Goal: Task Accomplishment & Management: Manage account settings

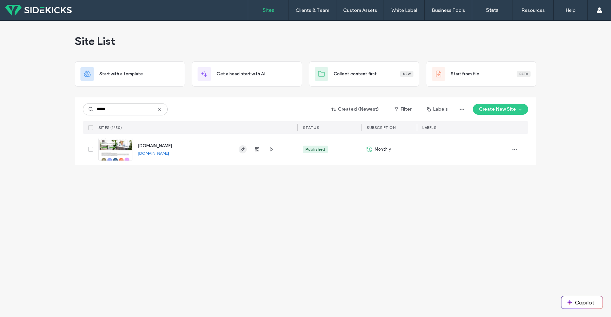
type input "*****"
click at [243, 149] on use "button" at bounding box center [243, 149] width 4 height 4
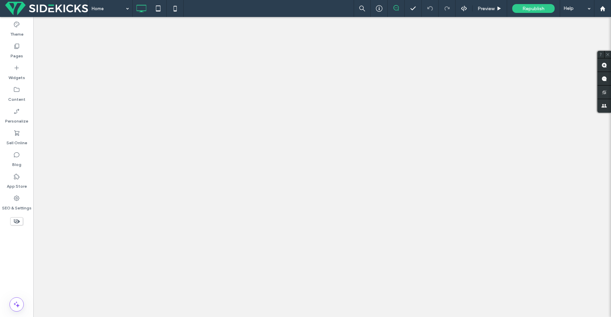
click at [18, 49] on icon at bounding box center [16, 46] width 7 height 7
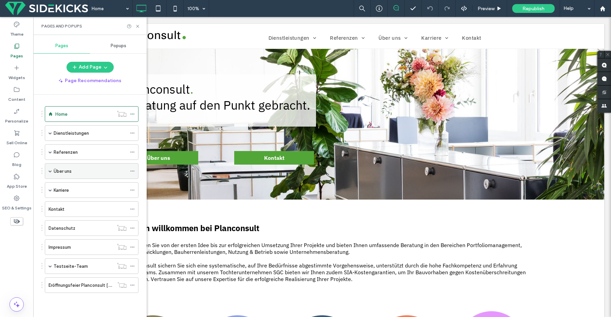
click at [48, 170] on div "Über uns" at bounding box center [92, 171] width 94 height 16
click at [49, 170] on span at bounding box center [50, 170] width 3 height 3
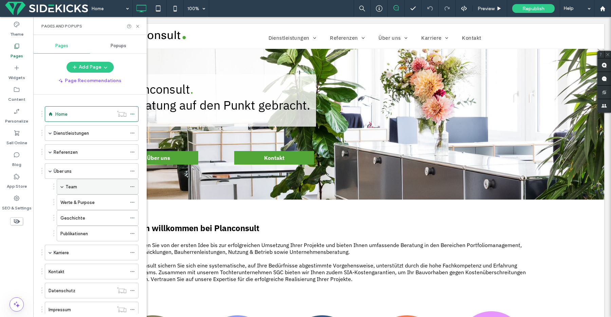
click at [67, 180] on div "Team" at bounding box center [95, 186] width 61 height 15
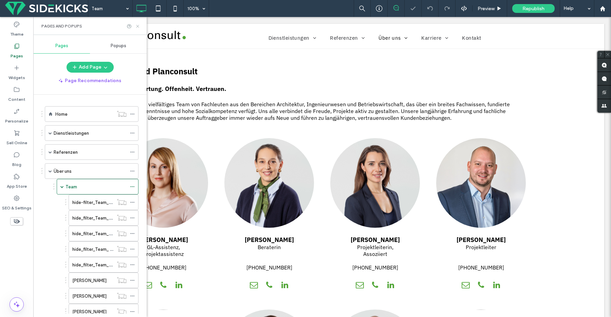
click at [139, 24] on icon at bounding box center [137, 26] width 5 height 5
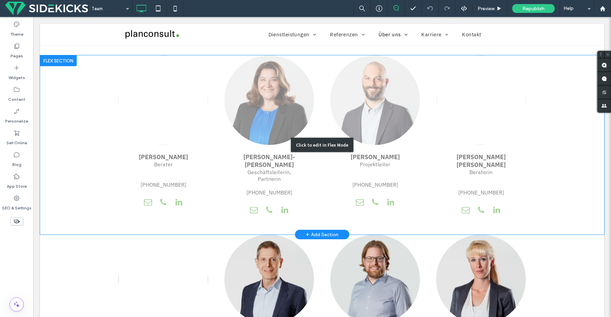
click at [394, 188] on div "Click to edit in Flex Mode" at bounding box center [322, 144] width 564 height 179
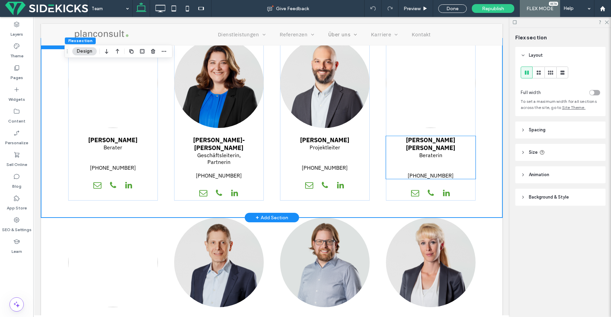
scroll to position [232, 0]
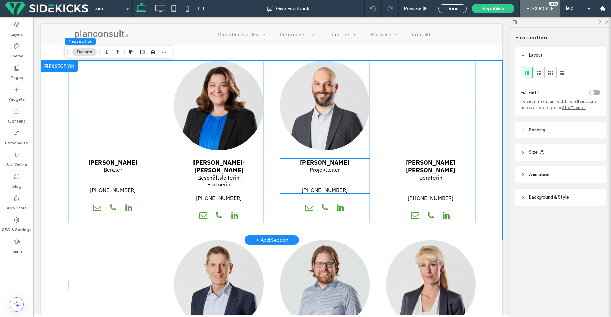
click at [361, 180] on p "Projektleiter" at bounding box center [325, 173] width 90 height 14
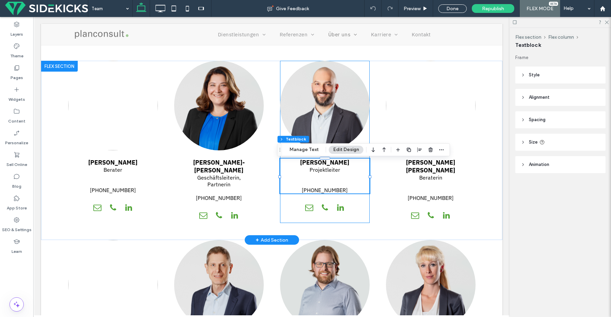
click at [358, 207] on div "[PERSON_NAME] Projektleiter [PHONE_NUMBER]" at bounding box center [325, 142] width 90 height 162
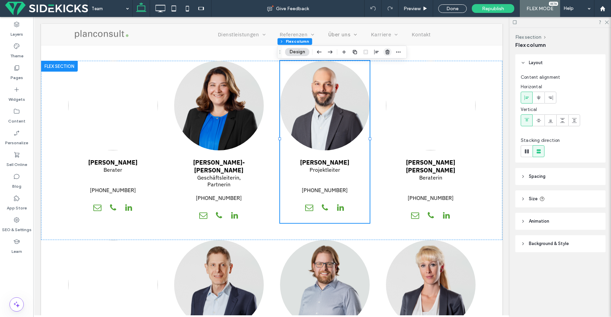
click at [386, 50] on icon "button" at bounding box center [387, 51] width 5 height 5
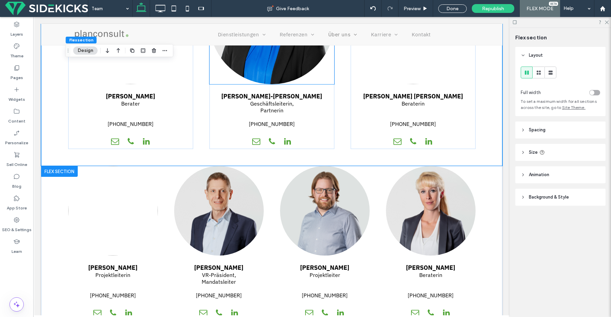
scroll to position [400, 0]
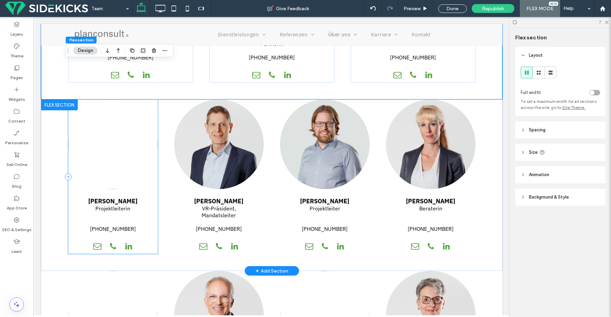
click at [144, 254] on div "[PERSON_NAME] Projektleiterin [PHONE_NUMBER]" at bounding box center [113, 176] width 90 height 154
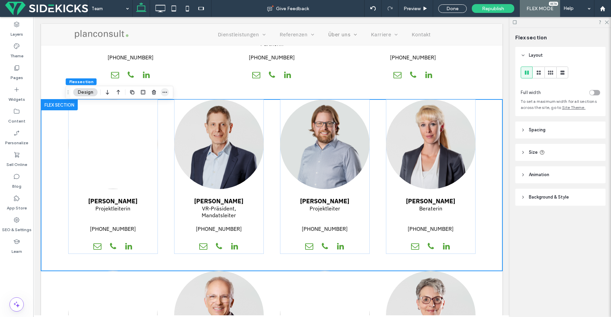
click at [166, 94] on icon "button" at bounding box center [164, 92] width 5 height 5
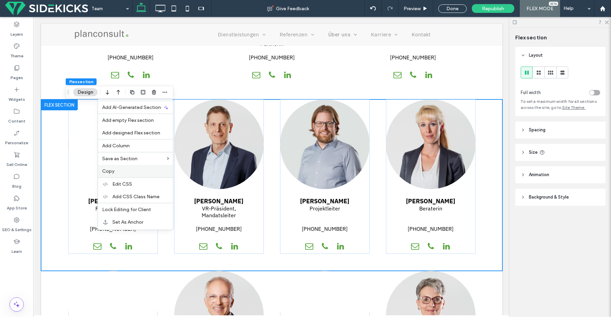
drag, startPoint x: 133, startPoint y: 172, endPoint x: 132, endPoint y: 154, distance: 17.3
click at [133, 172] on label "Copy" at bounding box center [135, 171] width 67 height 6
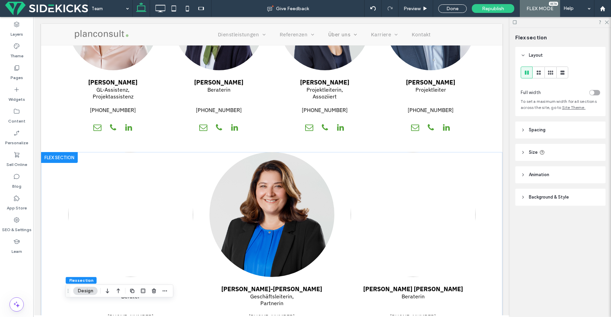
click at [58, 159] on div at bounding box center [59, 157] width 37 height 11
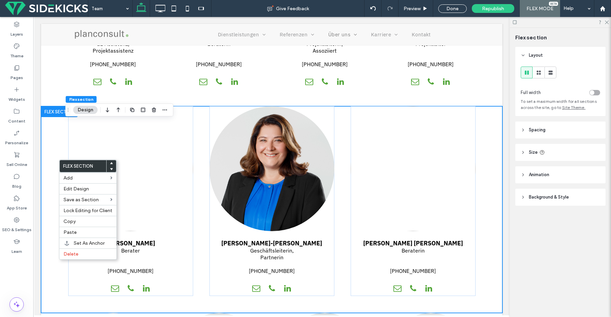
scroll to position [188, 0]
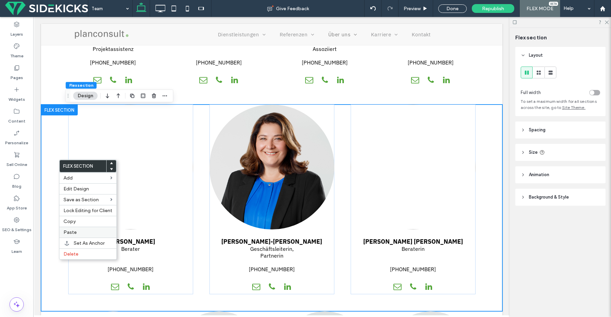
click at [65, 229] on div "Paste" at bounding box center [87, 232] width 57 height 11
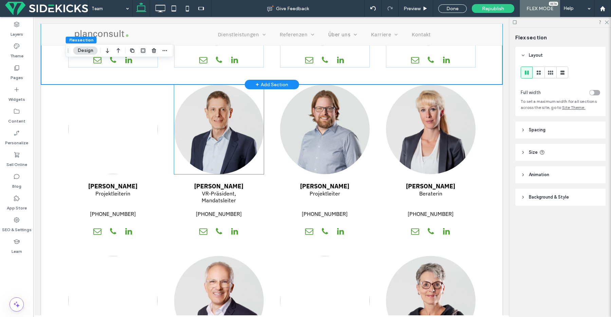
scroll to position [574, 0]
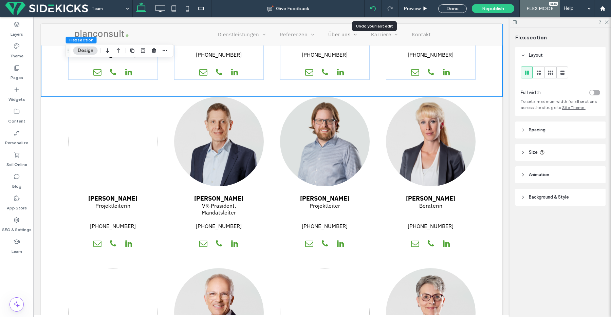
click at [371, 7] on icon at bounding box center [372, 8] width 5 height 5
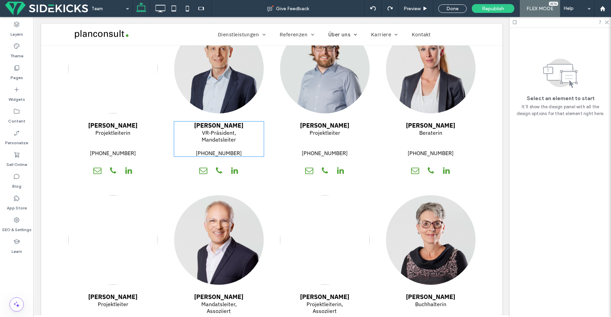
scroll to position [486, 0]
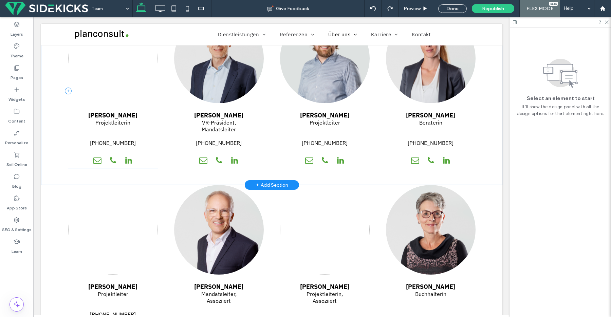
click at [142, 157] on div "[PERSON_NAME] Projektleiterin [PHONE_NUMBER]" at bounding box center [113, 91] width 90 height 154
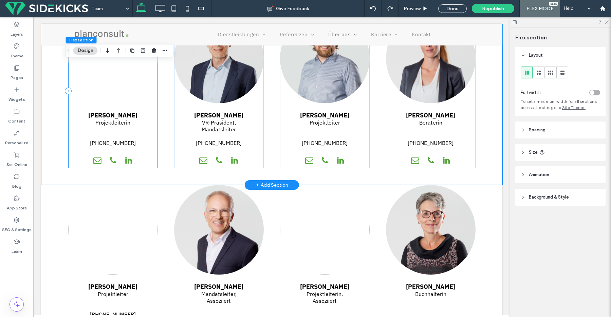
click at [146, 168] on div "[PERSON_NAME] Projektleiterin [PHONE_NUMBER]" at bounding box center [113, 91] width 90 height 154
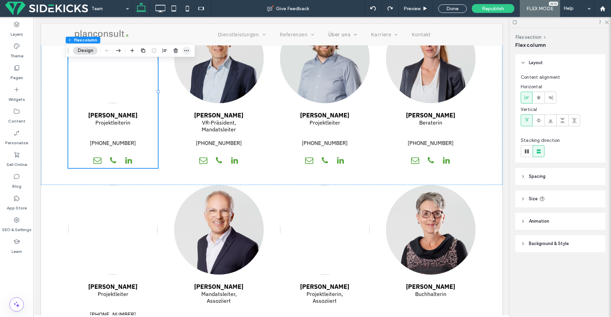
click at [187, 49] on icon "button" at bounding box center [186, 50] width 5 height 5
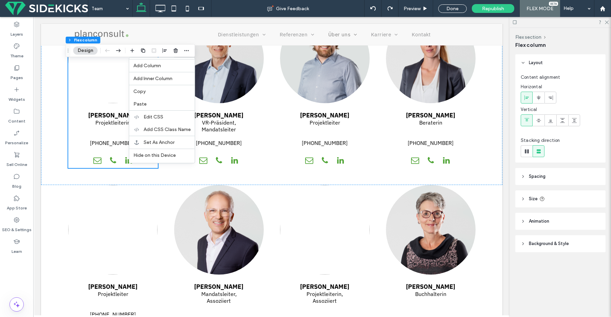
drag, startPoint x: 161, startPoint y: 90, endPoint x: 183, endPoint y: 93, distance: 21.8
click at [161, 90] on label "Copy" at bounding box center [161, 92] width 57 height 6
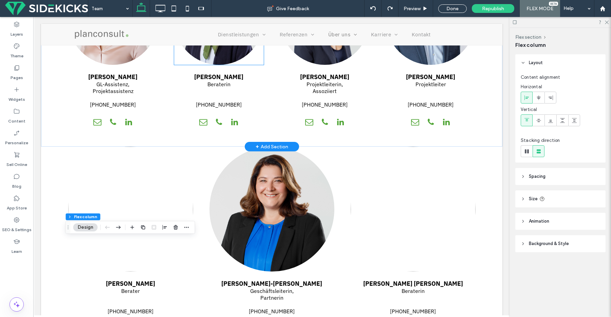
scroll to position [0, 0]
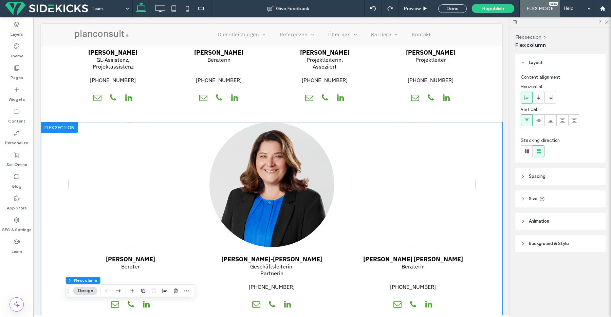
click at [479, 133] on div "[PERSON_NAME] Berater [PHONE_NUMBER] [PERSON_NAME]-[PERSON_NAME] Geschäftsleite…" at bounding box center [271, 225] width 461 height 207
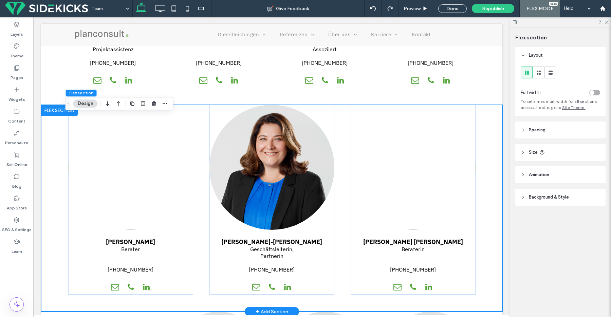
scroll to position [188, 0]
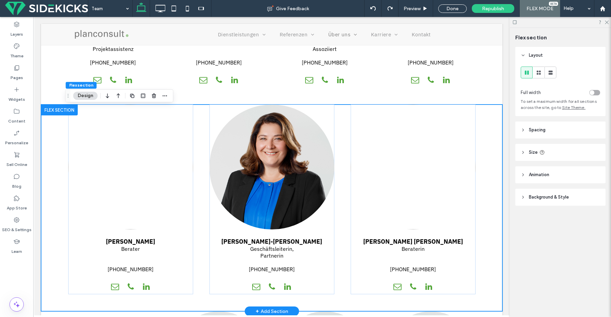
click at [479, 108] on div "[PERSON_NAME] Berater [PHONE_NUMBER] [PERSON_NAME]-[PERSON_NAME] Geschäftsleite…" at bounding box center [271, 207] width 461 height 207
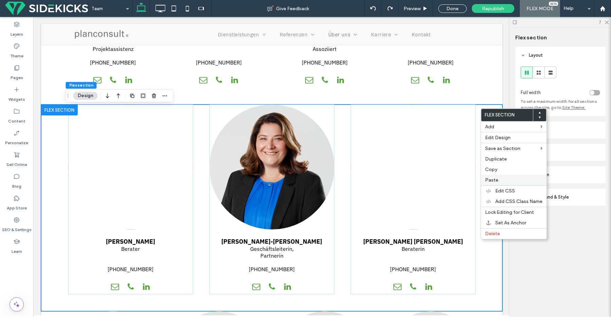
click at [498, 177] on label "Paste" at bounding box center [513, 180] width 57 height 6
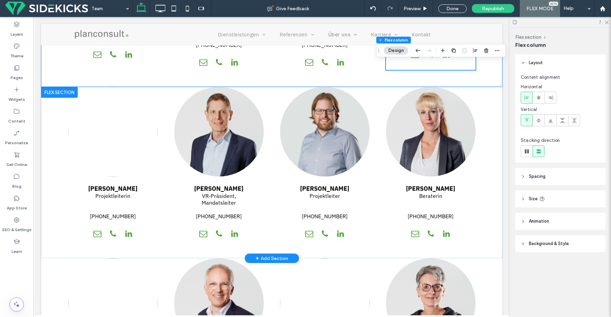
scroll to position [397, 0]
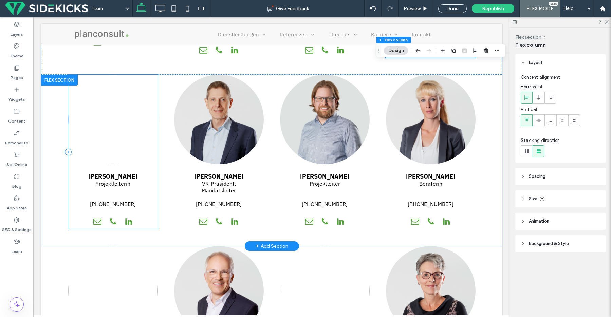
click at [146, 217] on div "[PERSON_NAME] Projektleiterin [PHONE_NUMBER]" at bounding box center [113, 152] width 90 height 154
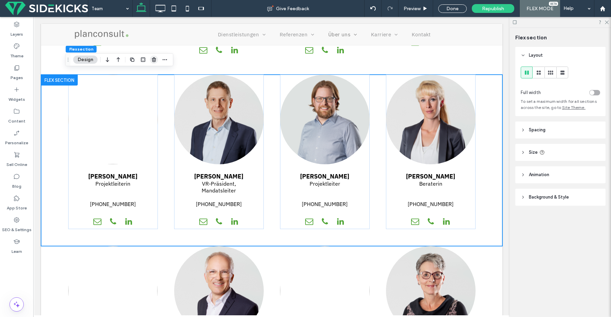
click at [155, 59] on icon "button" at bounding box center [153, 59] width 5 height 5
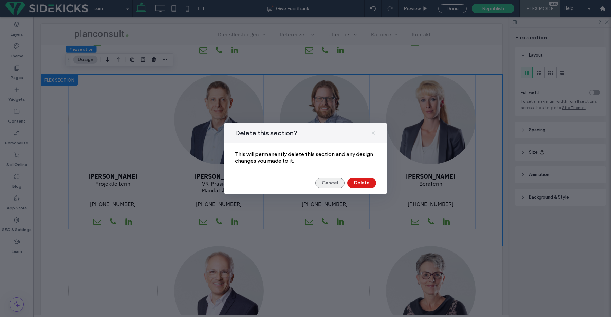
drag, startPoint x: 341, startPoint y: 183, endPoint x: 337, endPoint y: 182, distance: 3.4
click at [337, 182] on button "Cancel" at bounding box center [329, 182] width 29 height 11
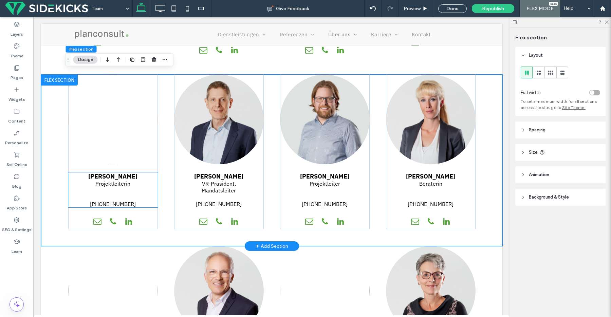
click at [153, 187] on p at bounding box center [113, 190] width 90 height 7
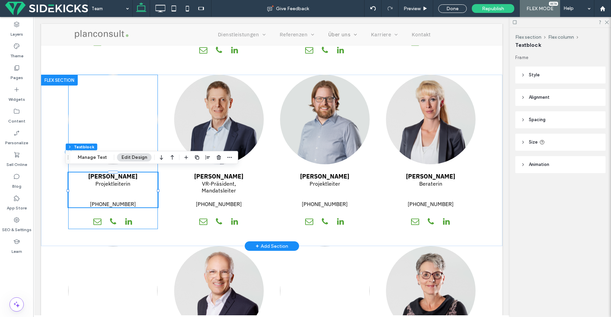
click at [148, 212] on div "[PERSON_NAME] Projektleiterin [PHONE_NUMBER]" at bounding box center [113, 152] width 90 height 154
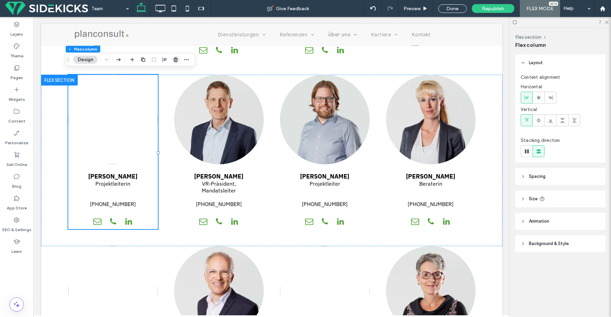
click at [172, 60] on span "button" at bounding box center [176, 60] width 8 height 8
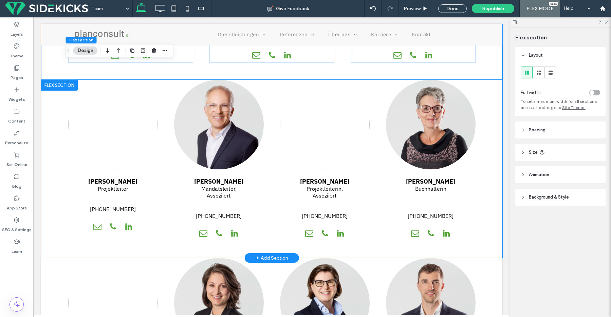
scroll to position [600, 0]
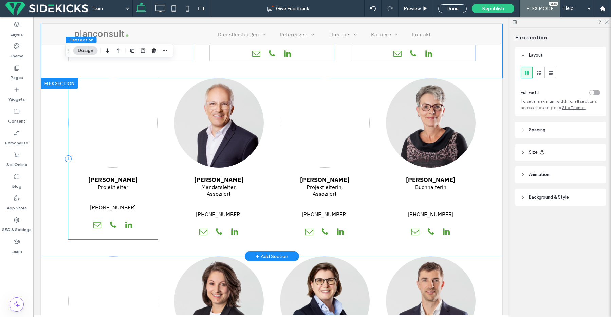
click at [143, 230] on div "[PERSON_NAME] Projektleiter [PHONE_NUMBER]" at bounding box center [113, 158] width 90 height 161
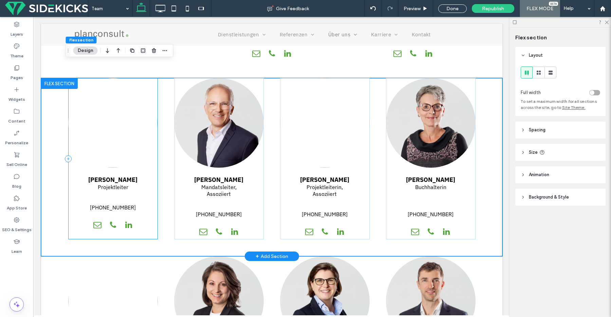
scroll to position [599, 0]
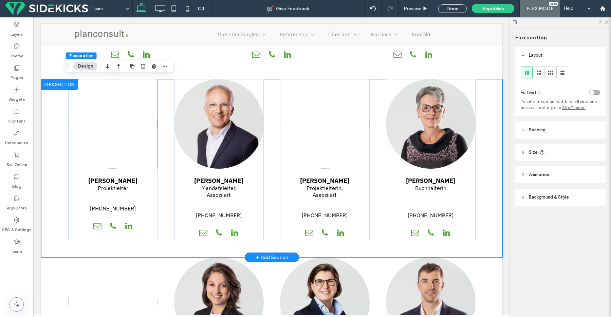
click at [152, 84] on div at bounding box center [113, 124] width 90 height 90
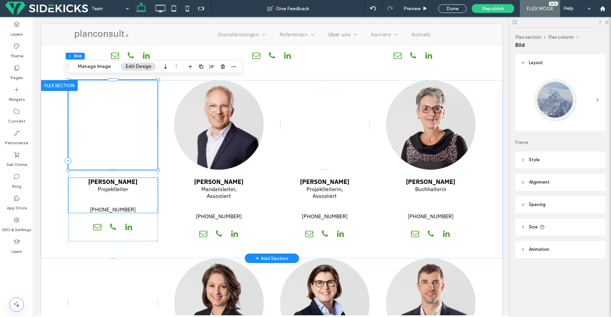
click at [143, 186] on p "Projektleiter" at bounding box center [113, 189] width 90 height 7
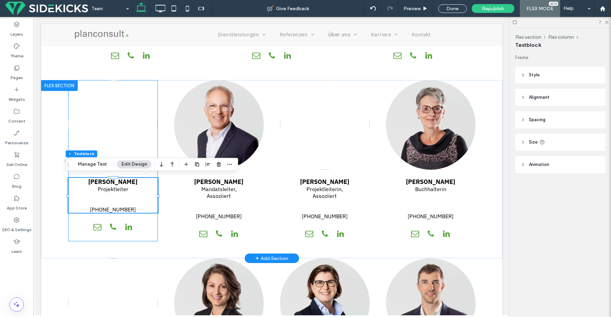
click at [144, 232] on div "[PERSON_NAME] Projektleiter [PHONE_NUMBER]" at bounding box center [113, 160] width 90 height 161
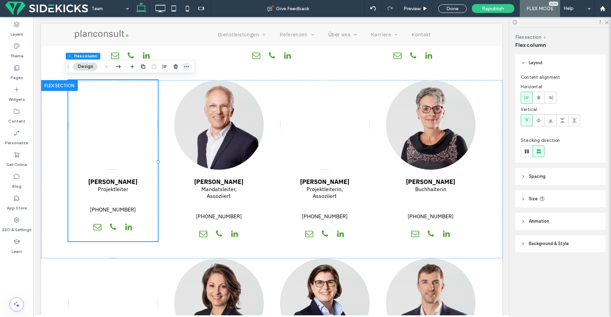
click at [187, 67] on icon "button" at bounding box center [186, 66] width 5 height 5
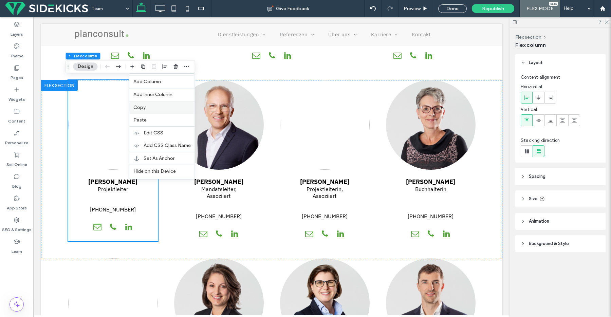
click at [149, 109] on label "Copy" at bounding box center [161, 107] width 57 height 6
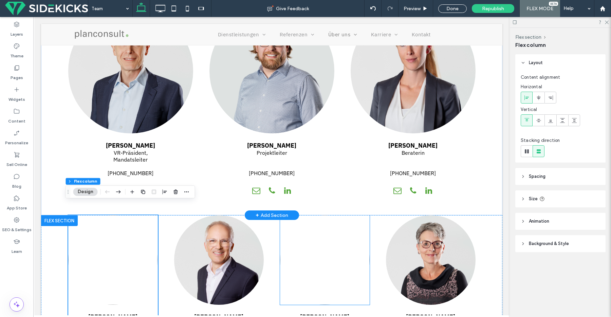
scroll to position [418, 0]
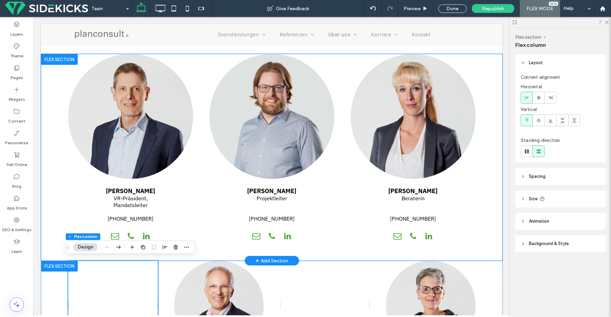
click at [481, 69] on div "[PERSON_NAME] VR-Präsident, Mandatsleiter [PHONE_NUMBER] [PERSON_NAME] Projektl…" at bounding box center [271, 157] width 461 height 207
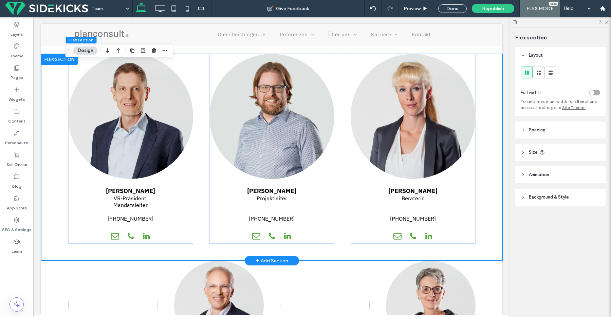
click at [492, 64] on div "[PERSON_NAME] VR-Präsident, Mandatsleiter [PHONE_NUMBER] [PERSON_NAME] Projektl…" at bounding box center [271, 157] width 461 height 207
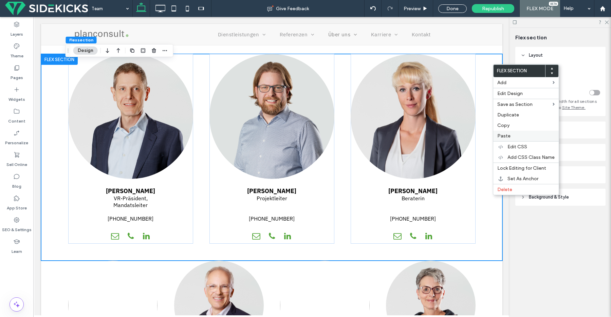
click at [507, 134] on span "Paste" at bounding box center [503, 136] width 13 height 6
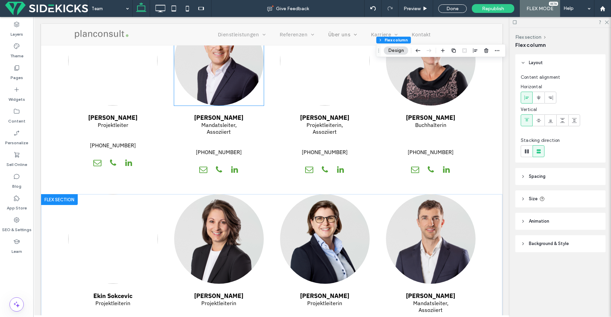
scroll to position [620, 0]
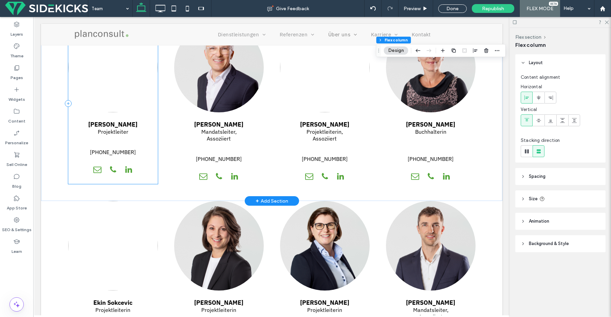
click at [136, 180] on div "[PERSON_NAME] Projektleiter [PHONE_NUMBER]" at bounding box center [113, 103] width 90 height 161
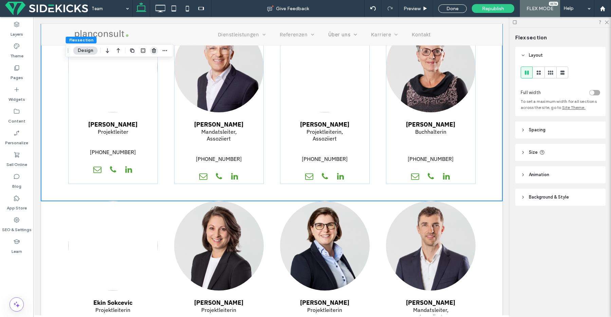
click at [153, 50] on icon "button" at bounding box center [153, 50] width 5 height 5
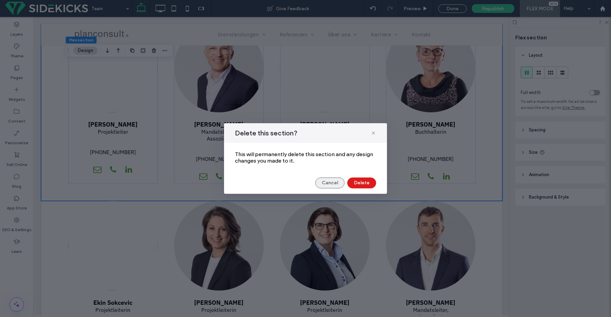
click at [330, 183] on button "Cancel" at bounding box center [329, 182] width 29 height 11
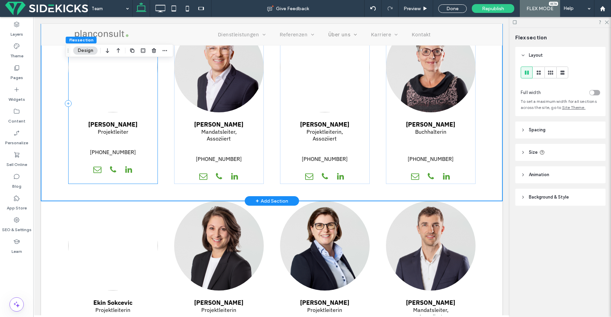
click at [152, 173] on div "[PERSON_NAME] Projektleiter [PHONE_NUMBER]" at bounding box center [113, 103] width 90 height 161
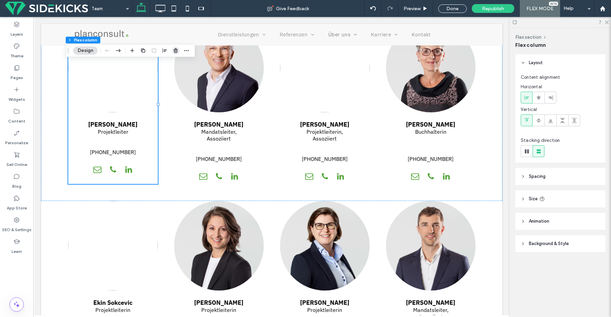
click at [176, 52] on use "button" at bounding box center [175, 50] width 4 height 4
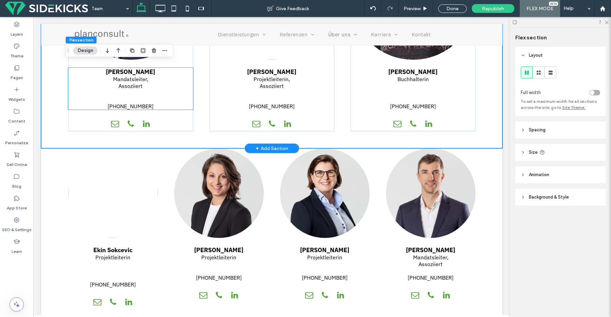
scroll to position [730, 0]
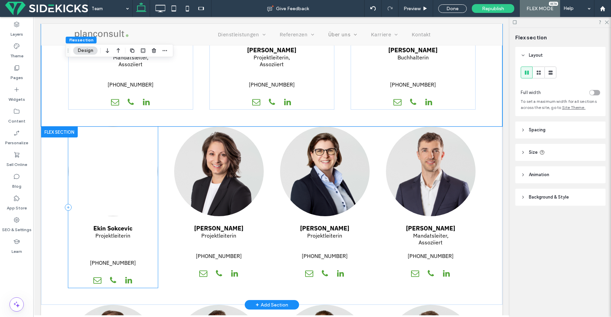
click at [147, 218] on div "Ekin Sokcevic Projektleiterin [PHONE_NUMBER]" at bounding box center [113, 207] width 90 height 161
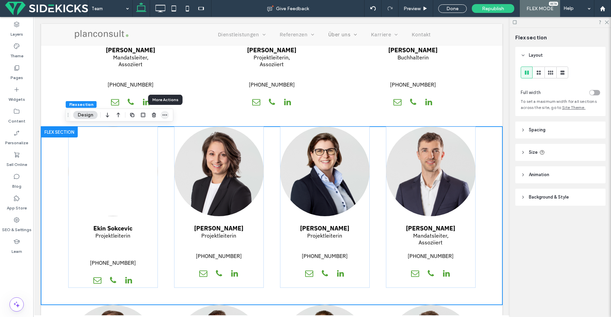
click at [164, 115] on icon "button" at bounding box center [164, 114] width 5 height 5
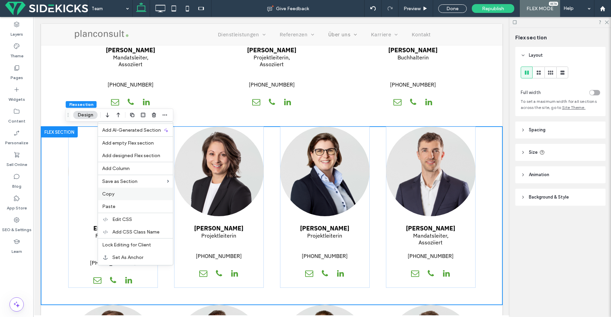
click at [123, 195] on label "Copy" at bounding box center [135, 194] width 67 height 6
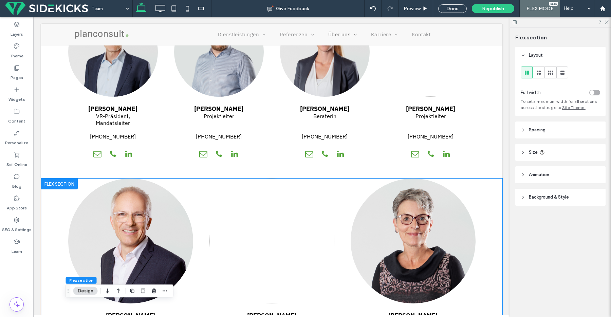
scroll to position [535, 0]
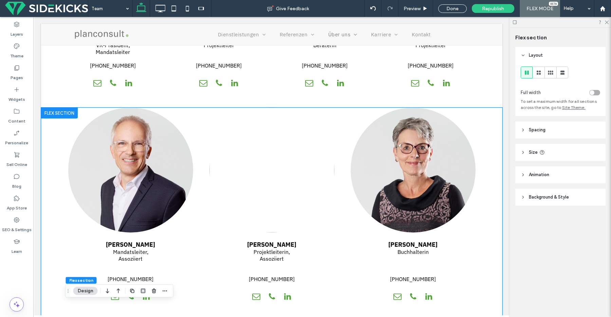
click at [481, 117] on div "[PERSON_NAME] [PERSON_NAME], Assoziiert [PHONE_NUMBER] [PERSON_NAME] Projektlei…" at bounding box center [271, 214] width 461 height 213
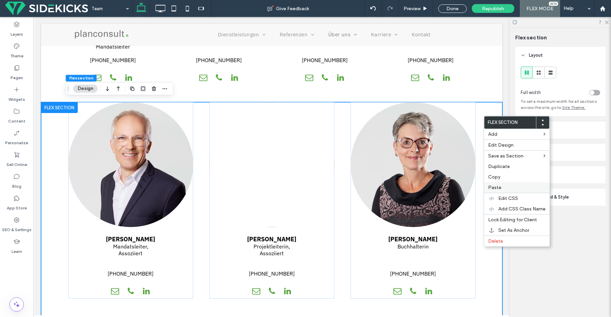
click at [500, 186] on label "Paste" at bounding box center [516, 188] width 57 height 6
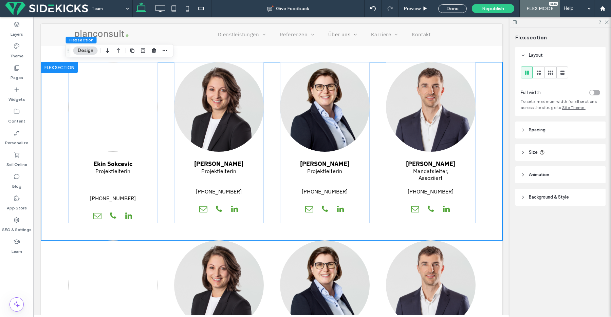
scroll to position [805, 0]
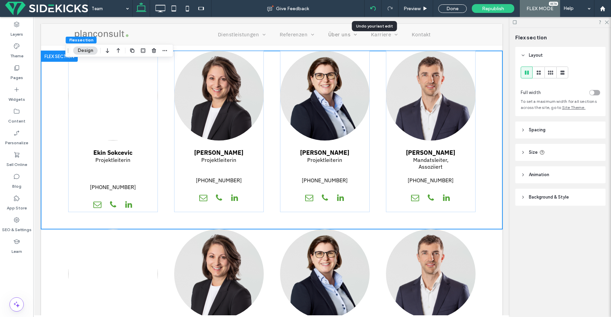
click at [375, 8] on icon at bounding box center [372, 8] width 5 height 5
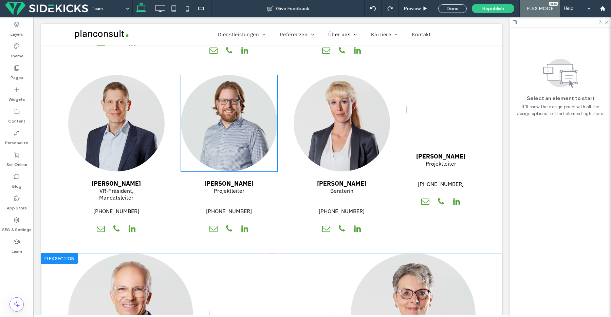
scroll to position [393, 0]
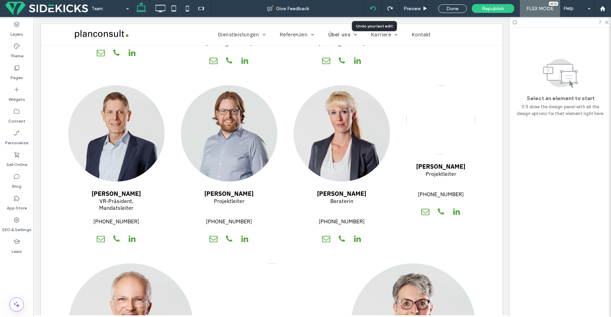
click at [370, 8] on div at bounding box center [372, 8] width 17 height 5
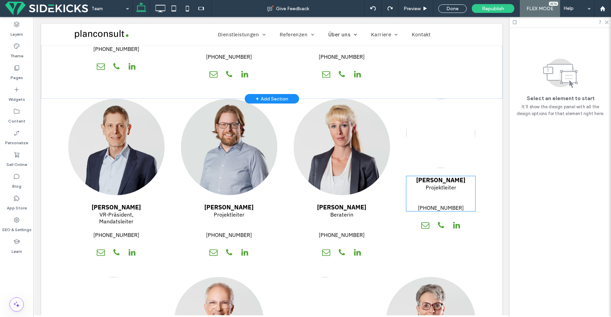
scroll to position [385, 0]
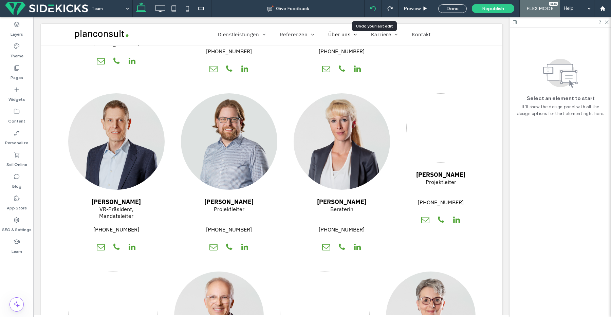
click at [373, 9] on icon at bounding box center [372, 8] width 5 height 5
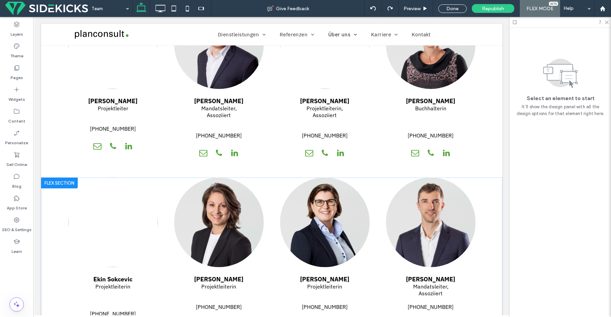
scroll to position [725, 0]
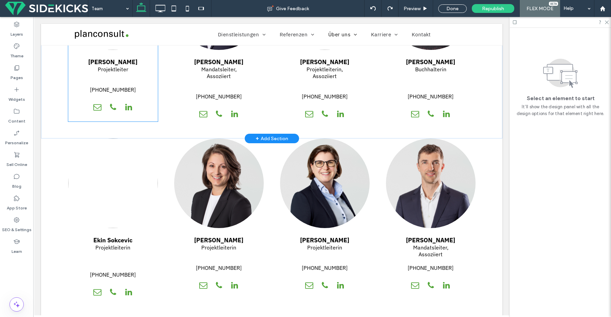
click at [141, 117] on div "[PERSON_NAME] Projektleiter [PHONE_NUMBER]" at bounding box center [113, 40] width 90 height 161
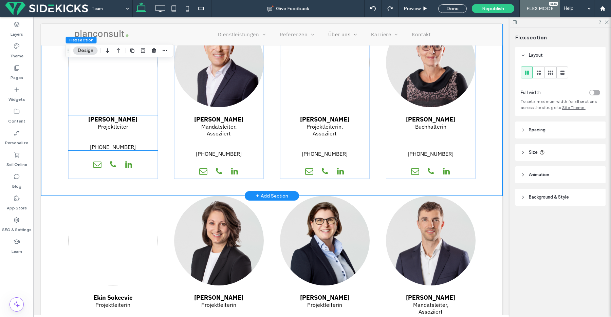
scroll to position [666, 0]
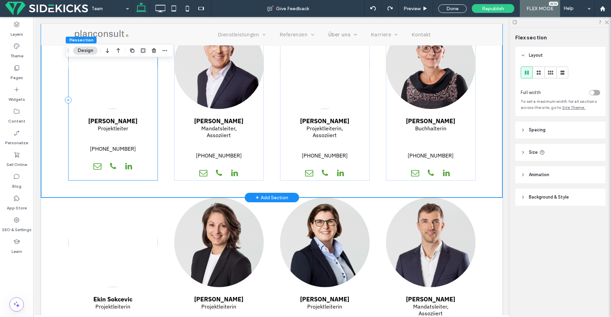
click at [148, 170] on div "[PERSON_NAME] Projektleiter [PHONE_NUMBER]" at bounding box center [113, 99] width 90 height 161
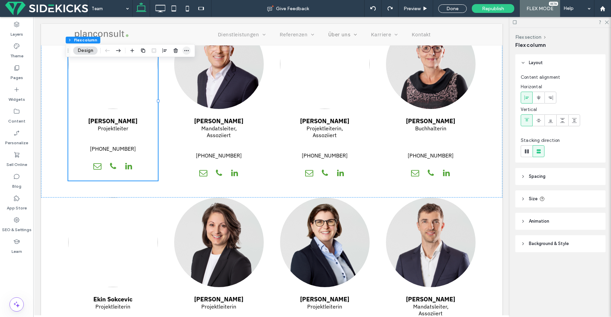
click at [184, 50] on icon "button" at bounding box center [186, 50] width 5 height 5
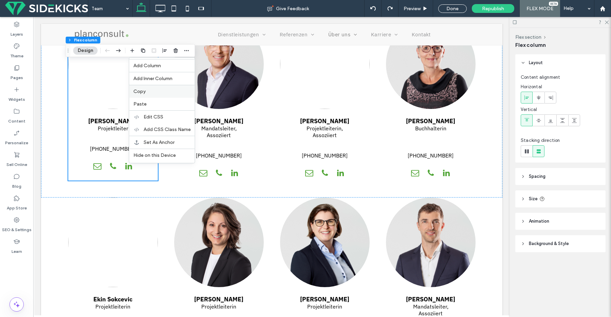
click at [142, 93] on span "Copy" at bounding box center [139, 92] width 12 height 6
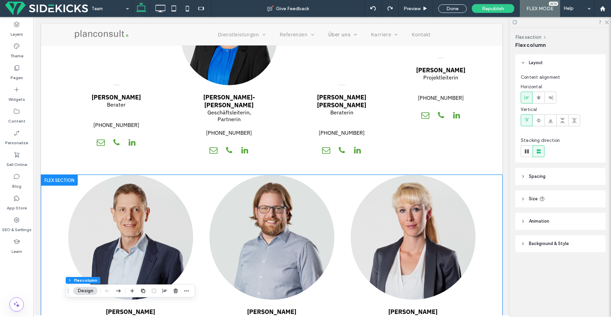
click at [488, 175] on div "[PERSON_NAME] VR-Präsident, Mandatsleiter [PHONE_NUMBER] [PERSON_NAME] Projektl…" at bounding box center [271, 278] width 461 height 207
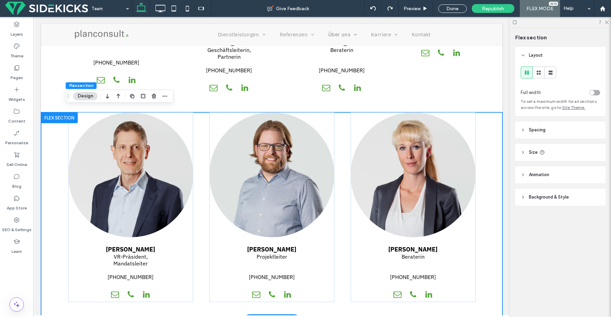
scroll to position [367, 0]
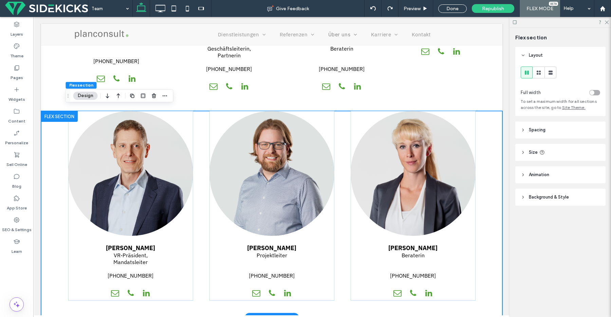
click at [61, 113] on div at bounding box center [59, 116] width 37 height 11
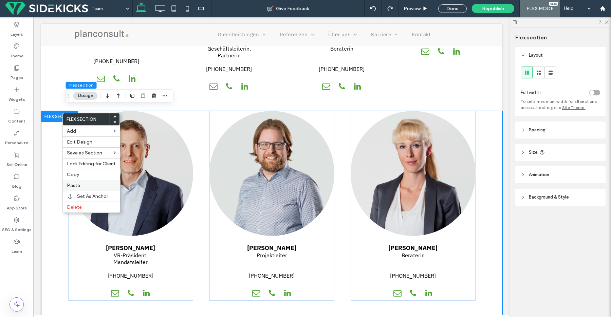
click at [74, 186] on span "Paste" at bounding box center [73, 186] width 13 height 6
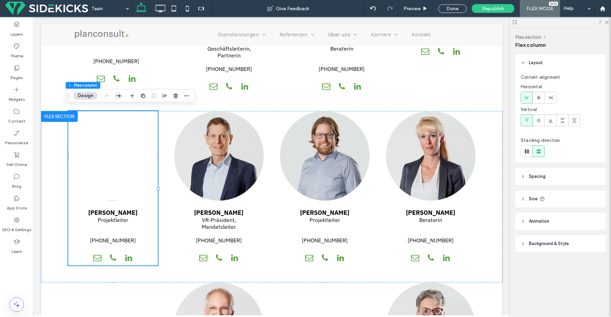
drag, startPoint x: 115, startPoint y: 95, endPoint x: 119, endPoint y: 96, distance: 4.9
click at [115, 95] on icon "button" at bounding box center [118, 96] width 8 height 12
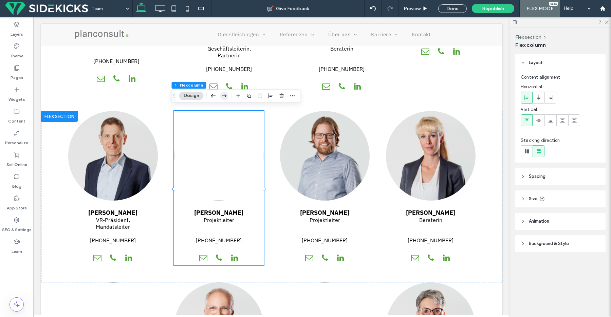
click at [224, 96] on use "button" at bounding box center [224, 95] width 5 height 3
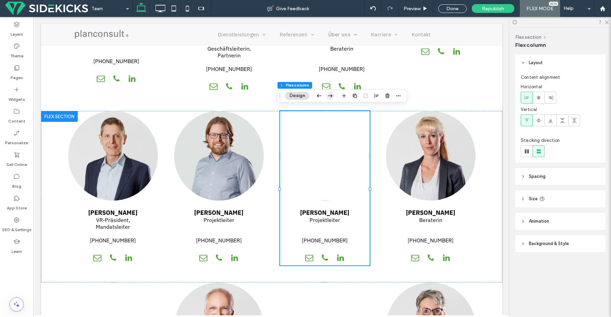
click at [331, 96] on use "button" at bounding box center [330, 95] width 5 height 3
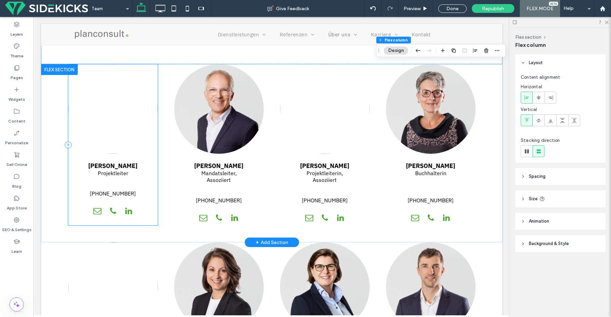
scroll to position [591, 0]
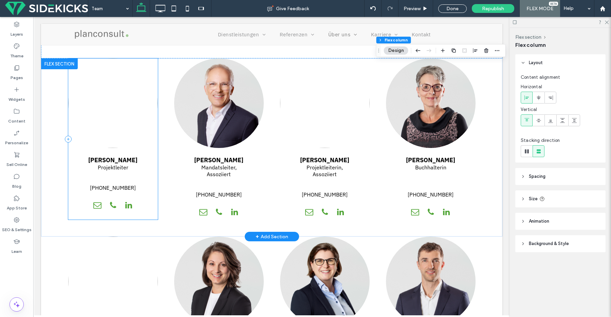
click at [149, 195] on div "[PERSON_NAME] Projektleiter [PHONE_NUMBER]" at bounding box center [113, 138] width 90 height 161
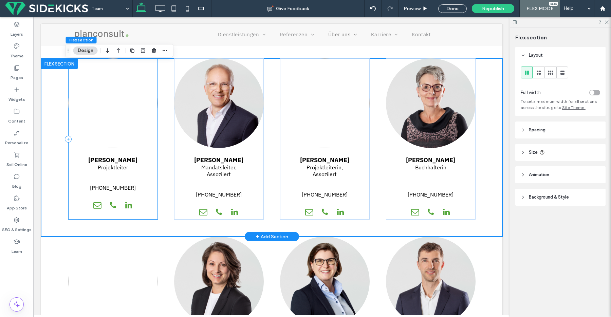
click at [146, 193] on div "[PERSON_NAME] Projektleiter [PHONE_NUMBER]" at bounding box center [113, 138] width 90 height 161
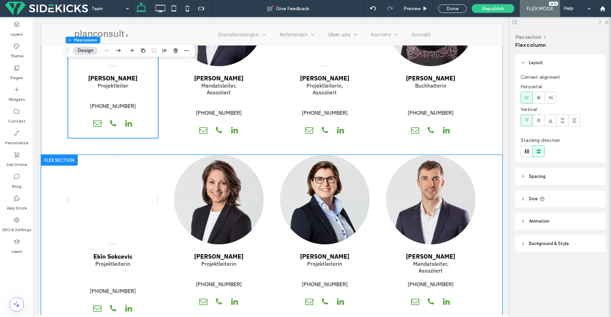
scroll to position [675, 0]
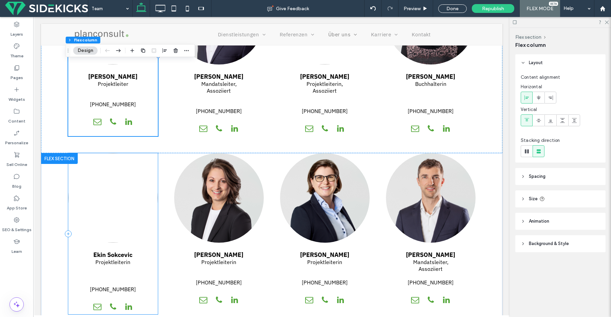
click at [152, 246] on div "Ekin Sokcevic Projektleiterin [PHONE_NUMBER]" at bounding box center [113, 233] width 90 height 161
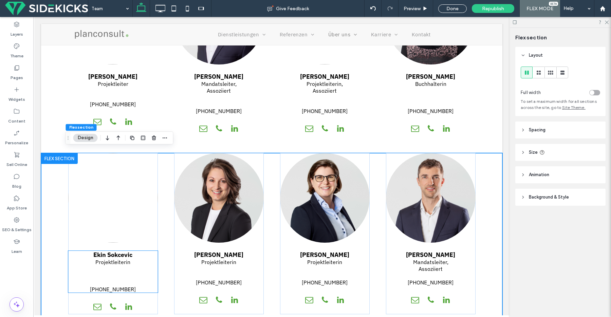
scroll to position [692, 0]
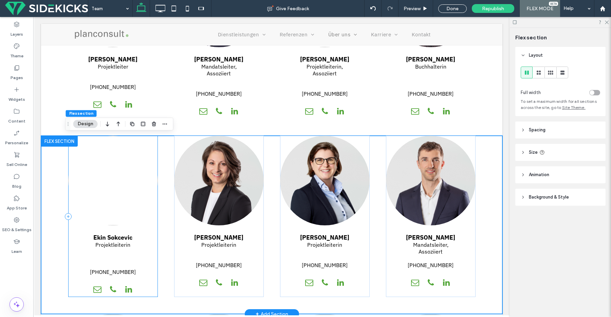
click at [146, 226] on div "Ekin Sokcevic Projektleiterin [PHONE_NUMBER]" at bounding box center [113, 216] width 90 height 161
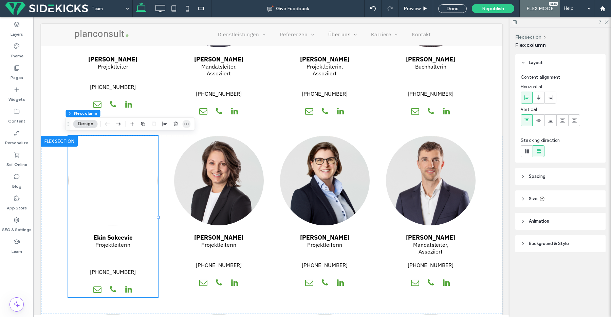
click at [183, 122] on span "button" at bounding box center [187, 124] width 8 height 8
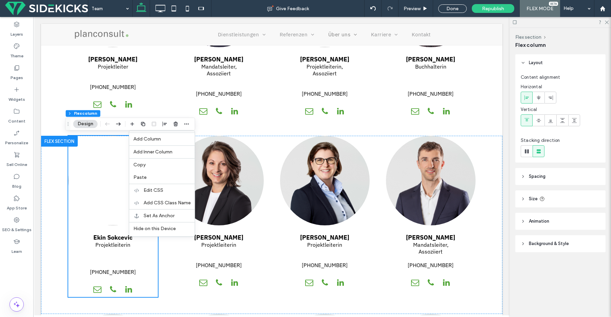
click at [152, 167] on label "Copy" at bounding box center [161, 165] width 57 height 6
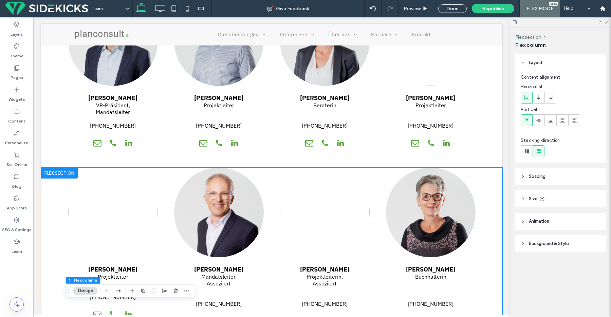
click at [485, 175] on div "[PERSON_NAME] Projektleiter [PHONE_NUMBER] [PERSON_NAME] [PERSON_NAME], Assozii…" at bounding box center [271, 257] width 461 height 178
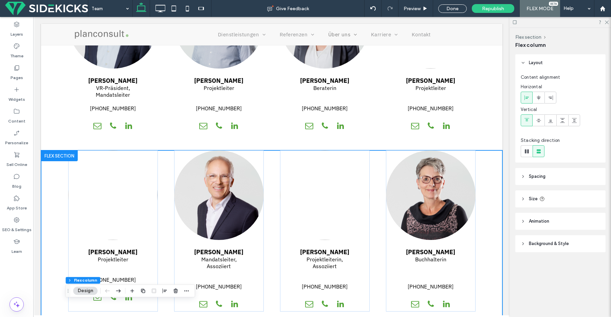
scroll to position [512, 0]
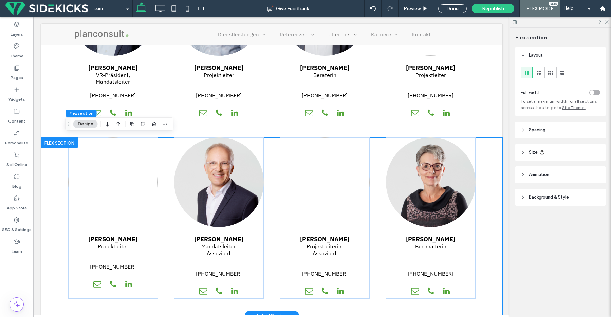
click at [48, 140] on div at bounding box center [59, 142] width 37 height 11
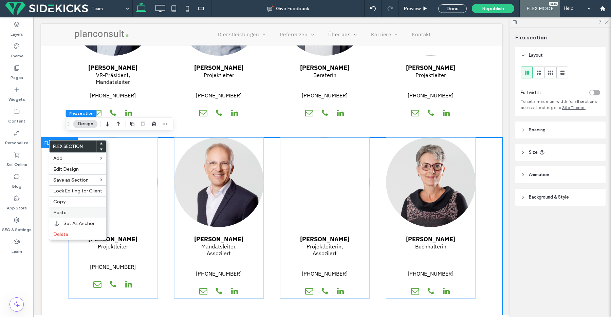
click at [62, 212] on span "Paste" at bounding box center [59, 213] width 13 height 6
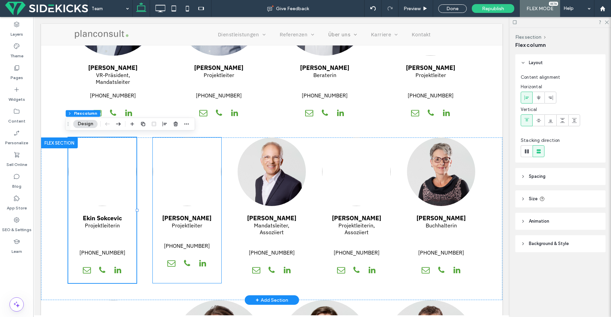
click at [210, 273] on div "[PERSON_NAME] Projektleiter [PHONE_NUMBER]" at bounding box center [186, 210] width 69 height 146
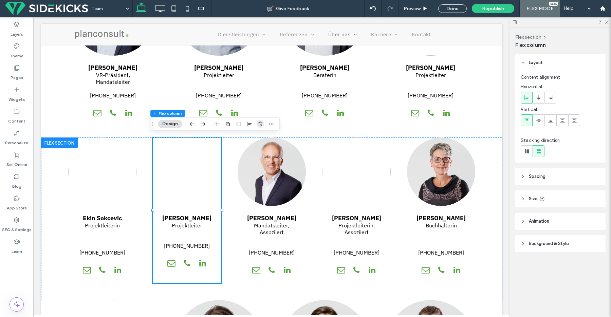
click at [259, 126] on use "button" at bounding box center [260, 124] width 4 height 4
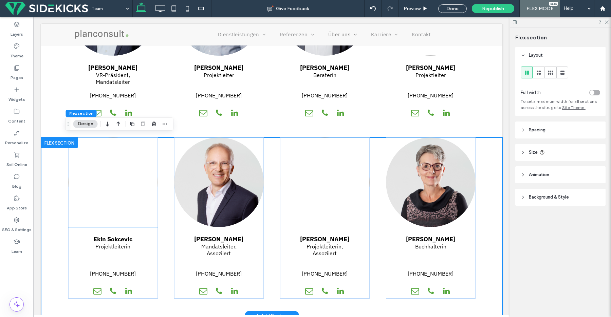
click at [151, 137] on link at bounding box center [113, 140] width 90 height 7
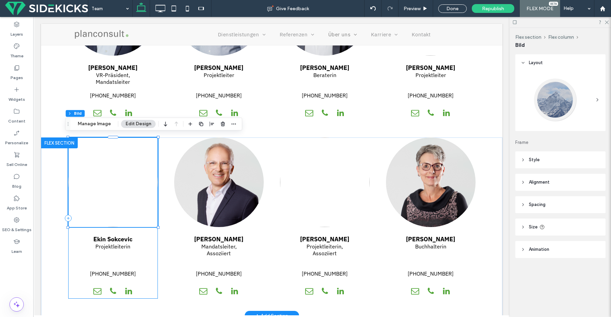
click at [148, 294] on div "Ekin Sokcevic Projektleiterin [PHONE_NUMBER]" at bounding box center [113, 217] width 90 height 161
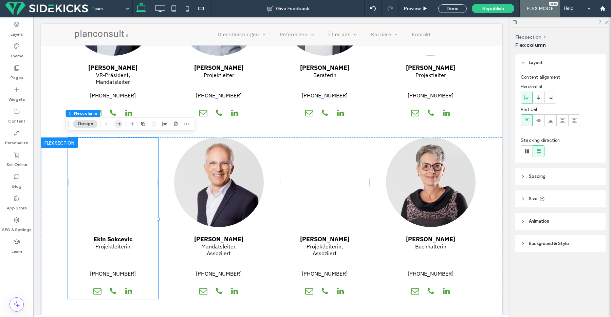
click at [120, 123] on icon "button" at bounding box center [118, 124] width 8 height 12
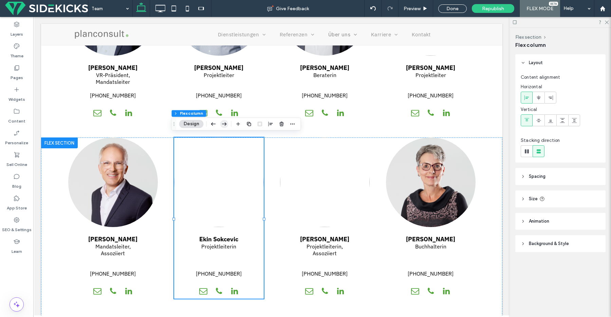
click at [222, 123] on icon "button" at bounding box center [224, 124] width 8 height 12
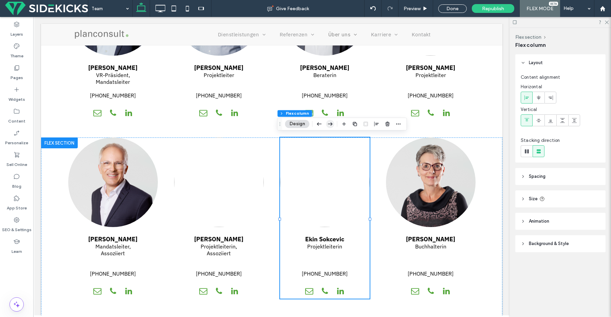
click at [334, 124] on icon "button" at bounding box center [330, 124] width 8 height 12
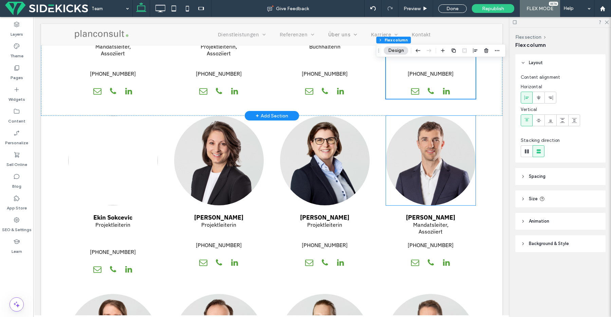
scroll to position [717, 0]
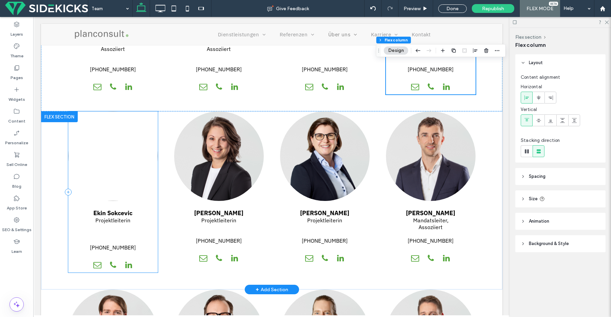
click at [148, 266] on div "Ekin Sokcevic Projektleiterin [PHONE_NUMBER]" at bounding box center [113, 191] width 90 height 161
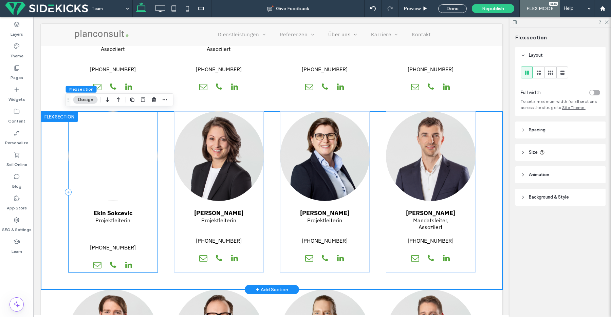
click at [151, 265] on div "Ekin Sokcevic Projektleiterin [PHONE_NUMBER]" at bounding box center [113, 191] width 90 height 161
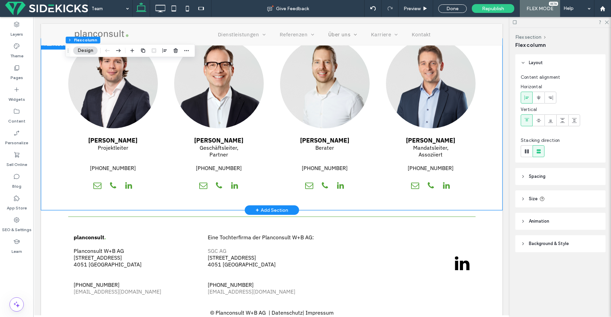
scroll to position [970, 0]
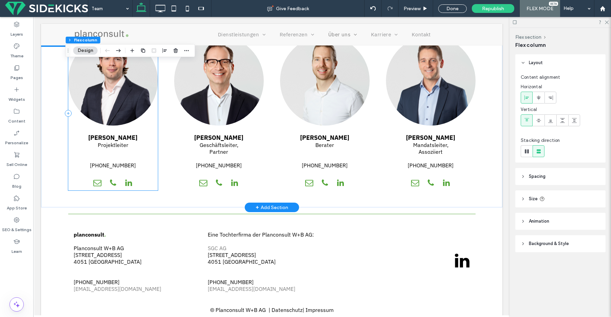
click at [147, 184] on div "[PERSON_NAME] Projektleiter [PHONE_NUMBER]" at bounding box center [113, 113] width 90 height 154
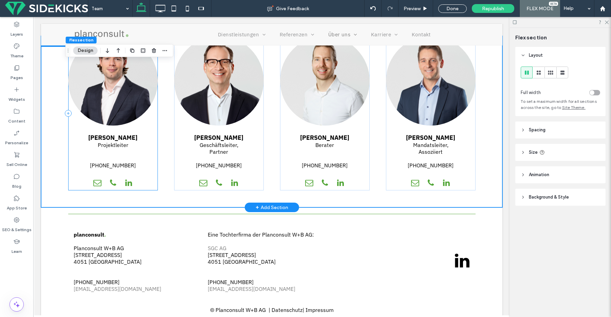
click at [146, 190] on div "[PERSON_NAME] Projektleiter [PHONE_NUMBER]" at bounding box center [113, 113] width 90 height 154
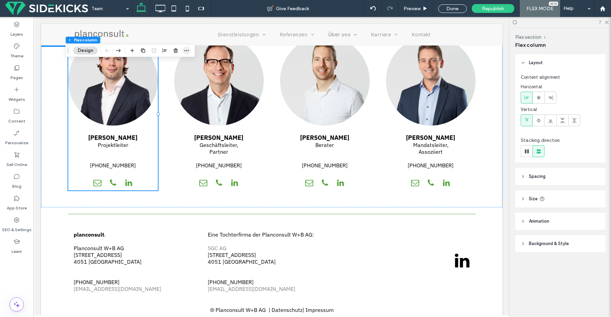
click at [185, 50] on use "button" at bounding box center [186, 50] width 4 height 1
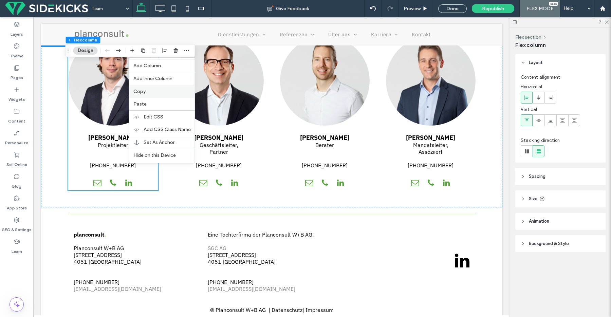
click at [155, 92] on label "Copy" at bounding box center [161, 92] width 57 height 6
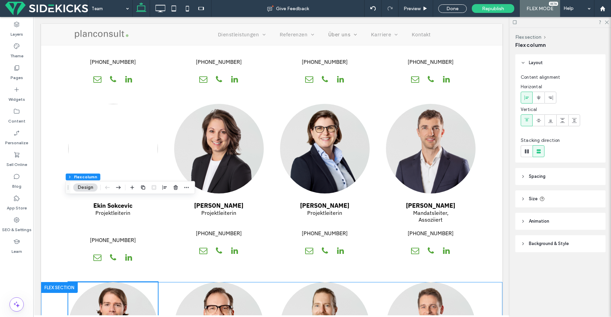
scroll to position [634, 0]
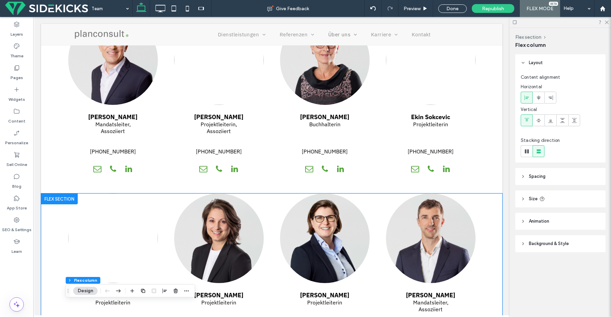
click at [51, 219] on div "Ekin Sokcevic Projektleiterin [PHONE_NUMBER] [PERSON_NAME] Projektleiterin [PHO…" at bounding box center [271, 282] width 461 height 178
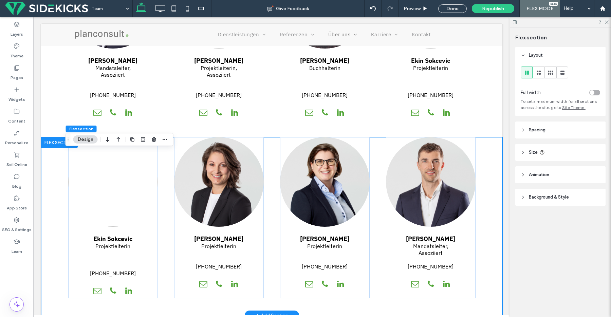
scroll to position [692, 0]
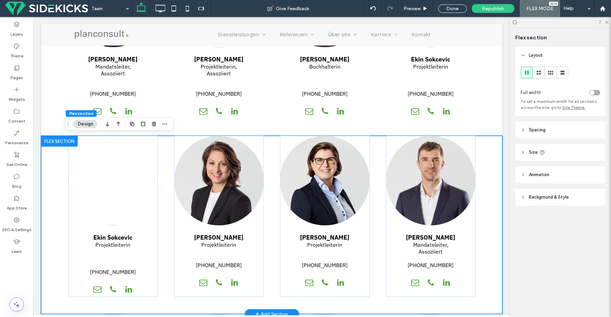
click at [56, 138] on div at bounding box center [59, 141] width 37 height 11
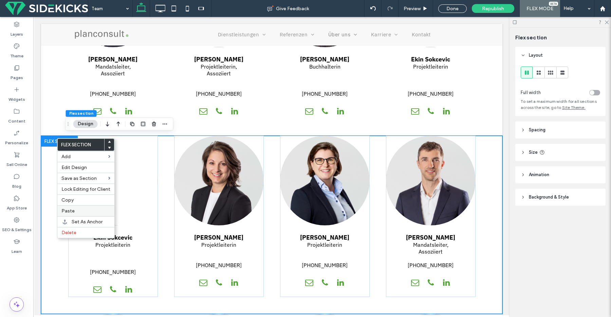
click at [68, 209] on span "Paste" at bounding box center [67, 211] width 13 height 6
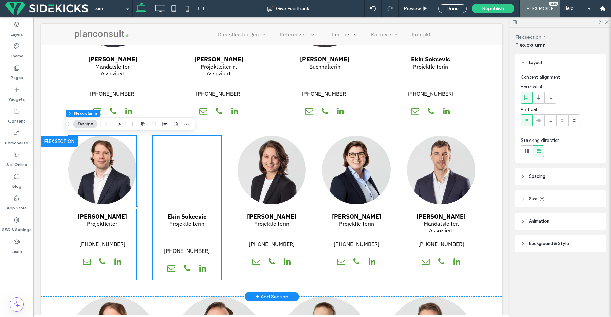
click at [211, 271] on div "Ekin Sokcevic Projektleiterin [PHONE_NUMBER]" at bounding box center [186, 208] width 69 height 144
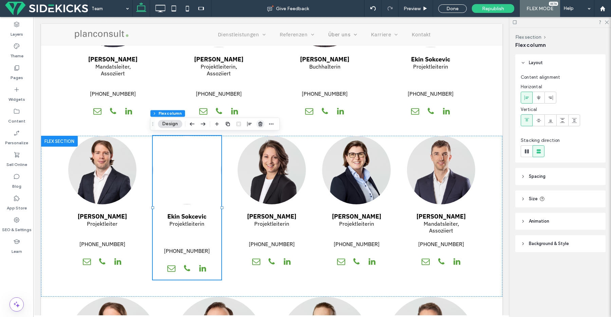
click at [257, 123] on span "button" at bounding box center [260, 124] width 8 height 8
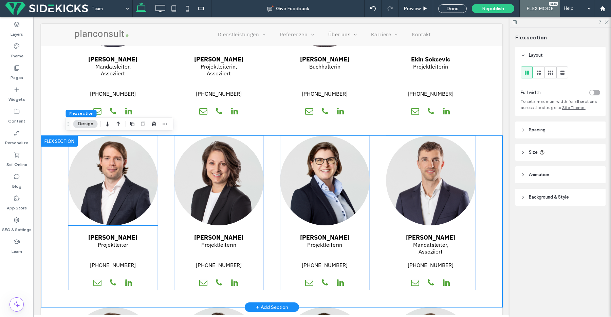
click at [146, 143] on div at bounding box center [113, 181] width 90 height 90
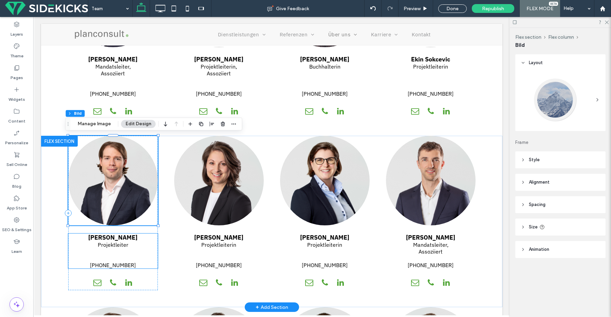
click at [149, 244] on p "Projektleiter" at bounding box center [113, 244] width 90 height 7
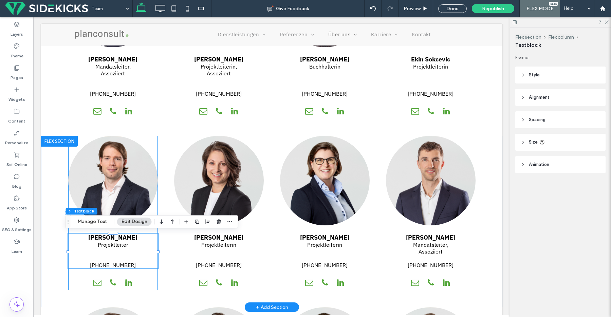
click at [153, 285] on div "[PERSON_NAME] Projektleiter [PHONE_NUMBER]" at bounding box center [113, 213] width 90 height 154
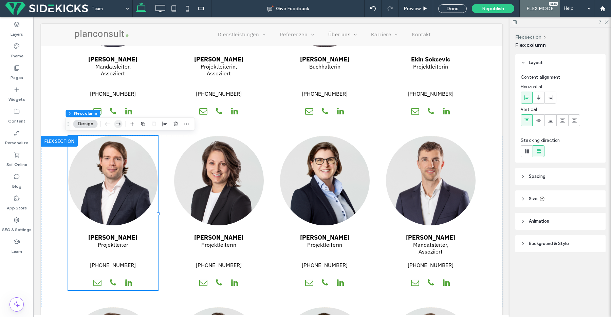
click at [114, 123] on icon "button" at bounding box center [118, 124] width 8 height 12
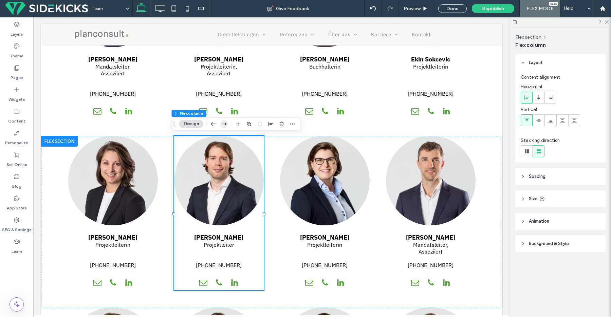
click at [223, 123] on use "button" at bounding box center [224, 123] width 5 height 3
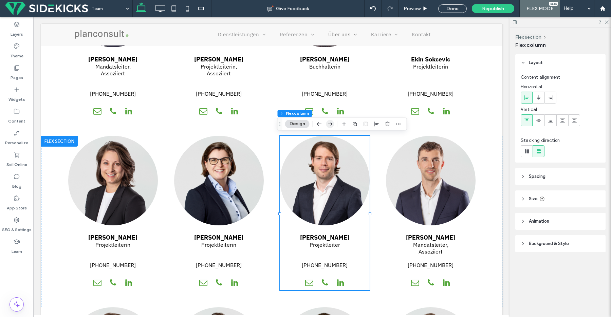
click at [331, 123] on use "button" at bounding box center [330, 123] width 5 height 3
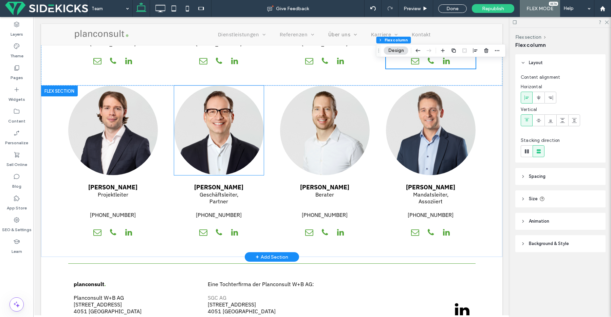
scroll to position [971, 0]
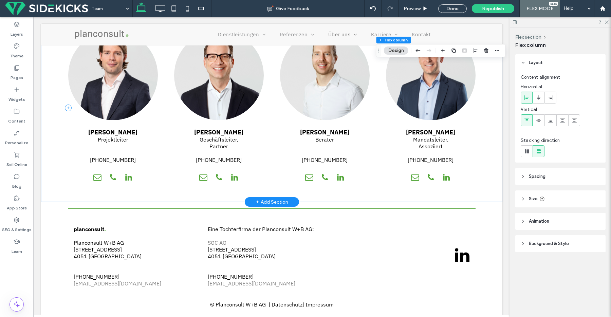
click at [145, 178] on div "[PERSON_NAME] Projektleiter [PHONE_NUMBER]" at bounding box center [113, 108] width 90 height 154
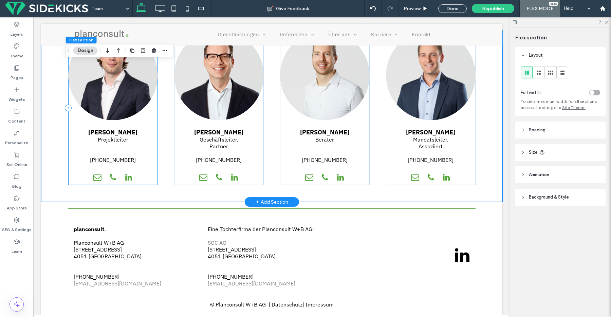
click at [150, 180] on div "[PERSON_NAME] Projektleiter [PHONE_NUMBER]" at bounding box center [113, 108] width 90 height 154
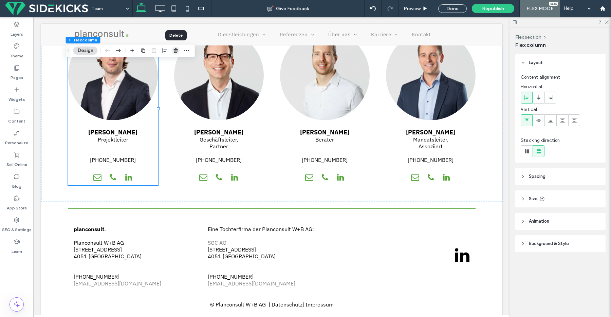
click at [176, 51] on icon "button" at bounding box center [175, 50] width 5 height 5
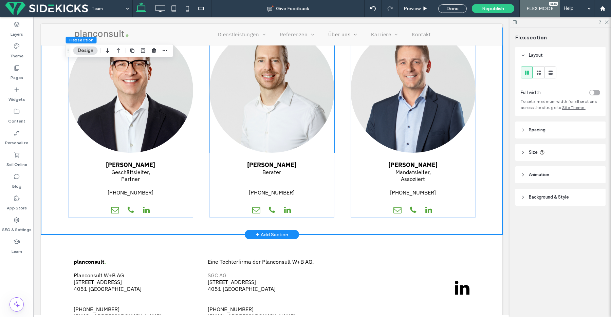
scroll to position [970, 0]
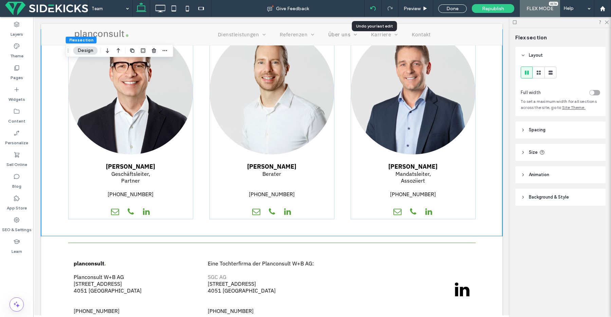
click at [372, 7] on use at bounding box center [372, 8] width 5 height 4
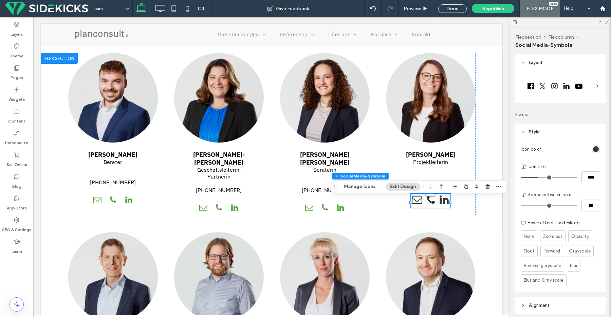
type input "****"
type input "**"
click at [580, 192] on div "Space between icons" at bounding box center [559, 194] width 79 height 7
drag, startPoint x: 586, startPoint y: 205, endPoint x: 586, endPoint y: 213, distance: 7.8
click at [586, 205] on input "***" at bounding box center [590, 205] width 19 height 12
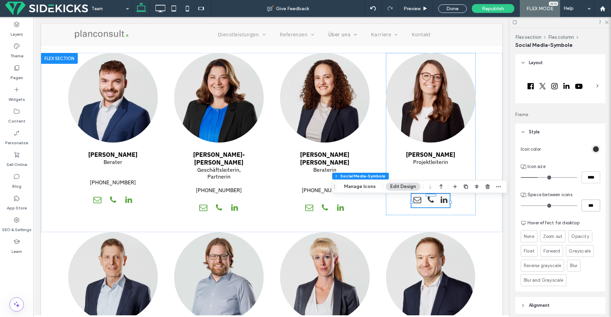
scroll to position [0, 0]
click at [581, 205] on input "***" at bounding box center [590, 205] width 19 height 12
click at [585, 204] on input "***" at bounding box center [590, 205] width 19 height 12
type input "***"
type input "*"
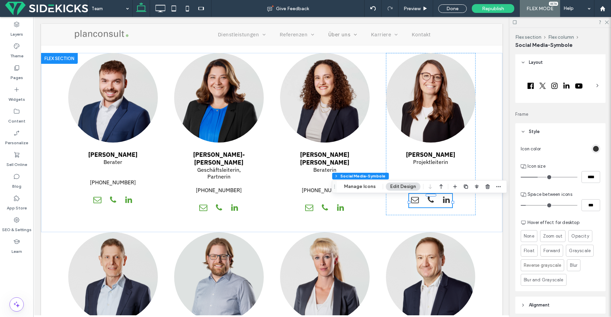
click at [562, 191] on div "Icon color Icon size **** Space between icons *** Hover effect for desktop None…" at bounding box center [560, 215] width 90 height 151
drag, startPoint x: 590, startPoint y: 153, endPoint x: 590, endPoint y: 148, distance: 5.8
click at [590, 153] on div at bounding box center [571, 149] width 57 height 12
click at [593, 147] on div "rgb(51, 51, 51)" at bounding box center [596, 149] width 6 height 6
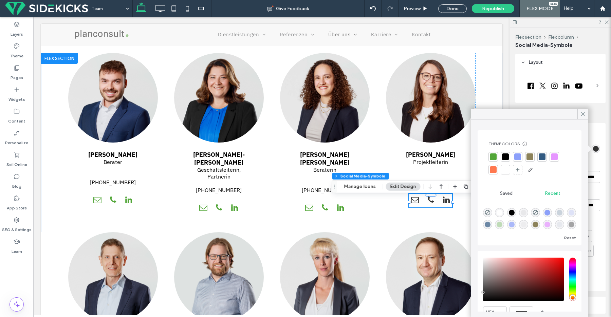
click at [491, 154] on div at bounding box center [493, 156] width 7 height 7
click at [583, 113] on use at bounding box center [582, 113] width 3 height 3
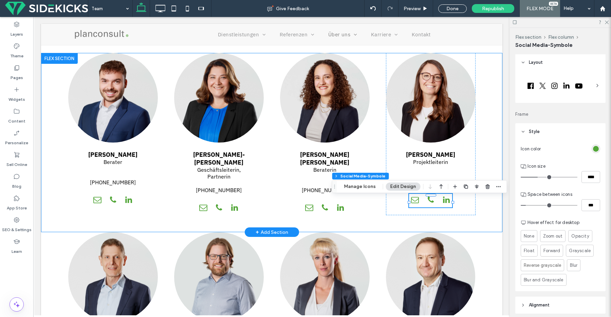
click at [485, 161] on div "Marco Hagmann Berater +41 76 219 95 75 Mahnaz Jahrudi-Brunkhorst Geschäftsleite…" at bounding box center [271, 142] width 461 height 179
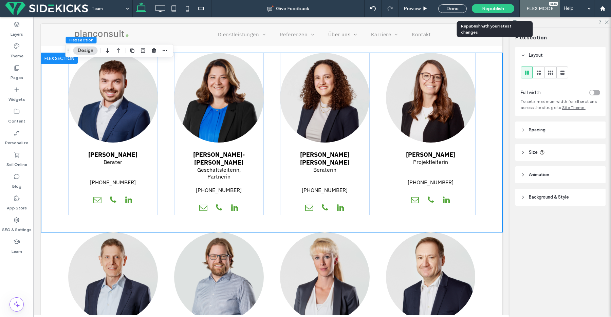
click at [486, 10] on span "Republish" at bounding box center [493, 9] width 22 height 6
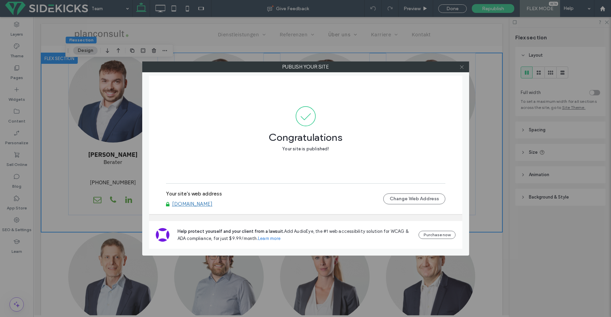
click at [459, 67] on icon at bounding box center [461, 66] width 5 height 5
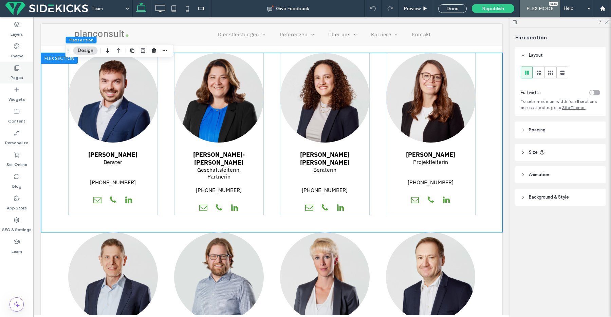
click at [30, 73] on div "Pages" at bounding box center [16, 73] width 33 height 22
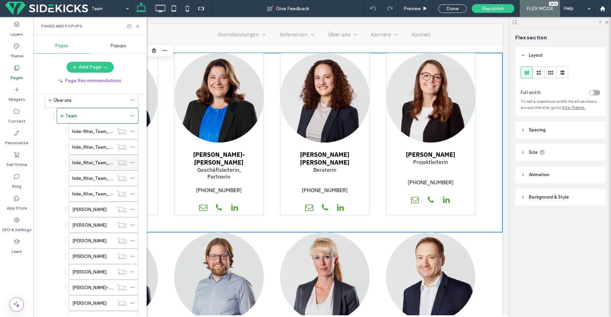
scroll to position [72, 0]
click at [93, 141] on div "hide_filter_Team_Projektleitung" at bounding box center [92, 145] width 41 height 15
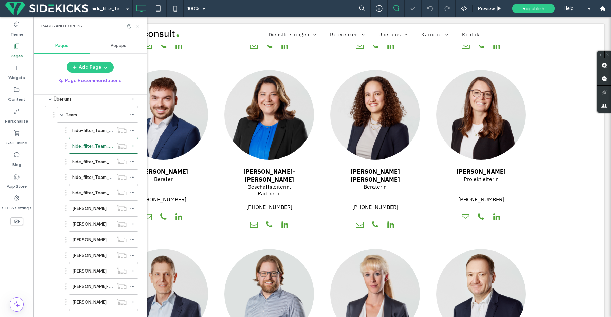
click at [139, 27] on icon at bounding box center [137, 26] width 5 height 5
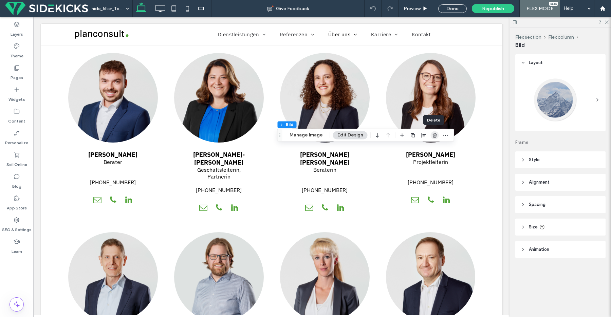
click at [434, 137] on icon "button" at bounding box center [434, 134] width 5 height 5
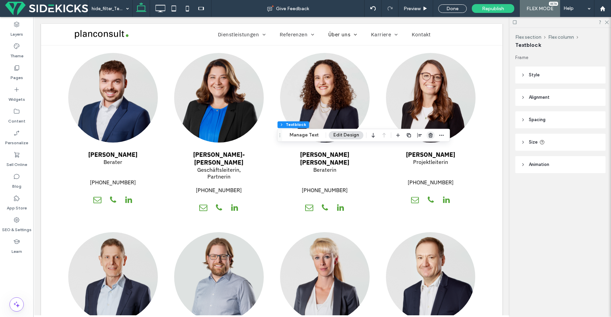
click at [429, 134] on use "button" at bounding box center [430, 135] width 4 height 4
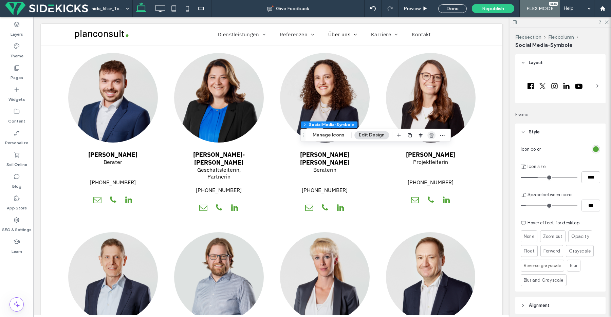
click at [429, 135] on use "button" at bounding box center [431, 135] width 4 height 4
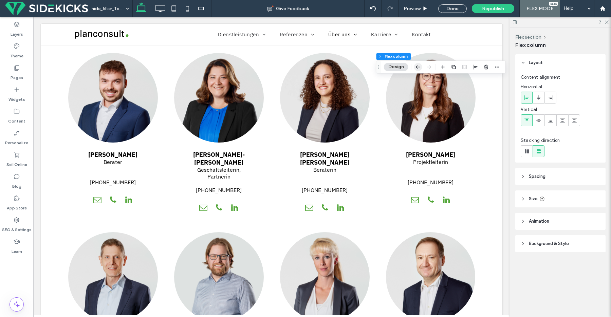
click at [418, 68] on icon "button" at bounding box center [418, 67] width 8 height 12
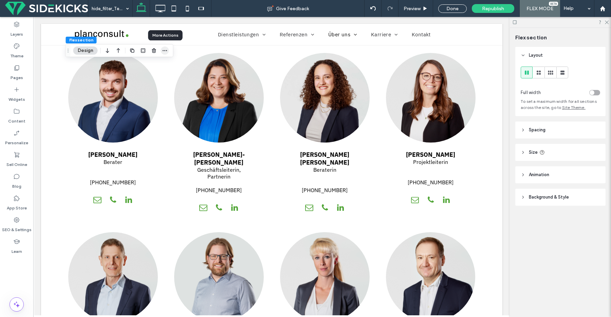
click at [165, 50] on icon "button" at bounding box center [164, 50] width 5 height 5
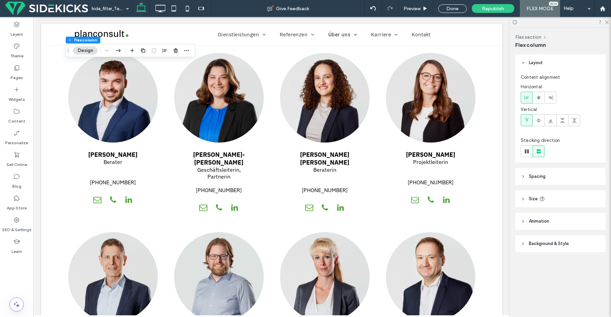
click at [191, 54] on div "Flex section Flex column Design" at bounding box center [130, 50] width 130 height 13
click at [186, 52] on icon "button" at bounding box center [186, 50] width 5 height 5
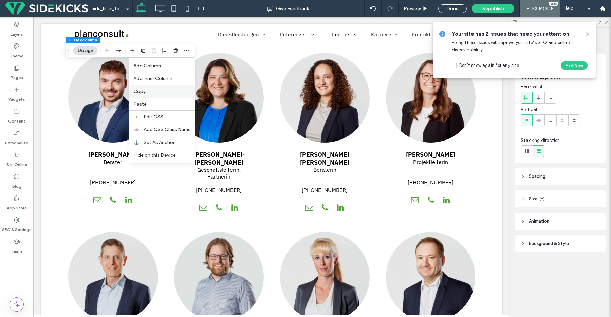
click at [150, 94] on div "Copy" at bounding box center [161, 91] width 65 height 13
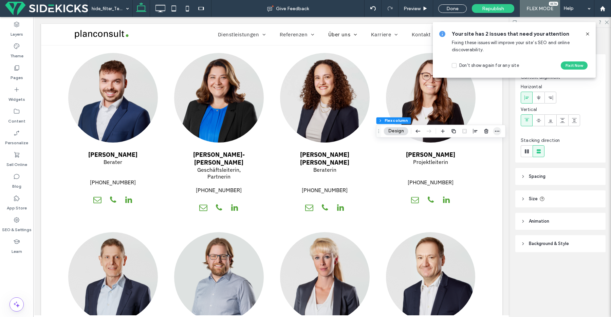
click at [498, 132] on icon "button" at bounding box center [496, 130] width 5 height 5
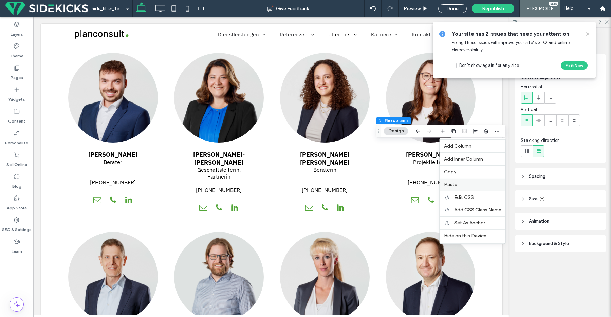
click at [465, 181] on div "Paste" at bounding box center [472, 184] width 65 height 13
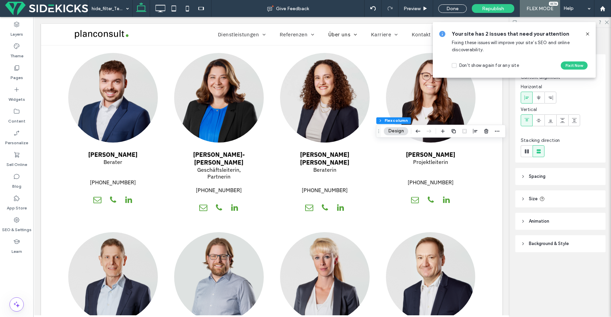
type input "**"
type input "*****"
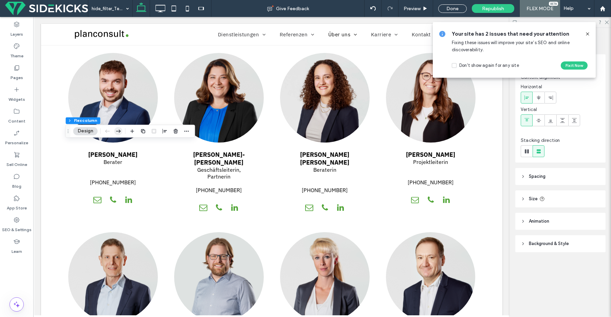
click at [121, 133] on icon "button" at bounding box center [118, 131] width 8 height 12
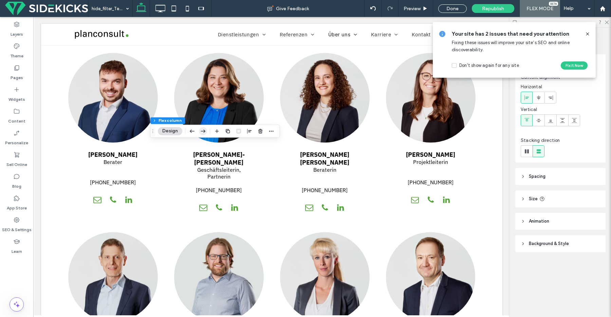
click at [203, 131] on icon "button" at bounding box center [203, 131] width 8 height 12
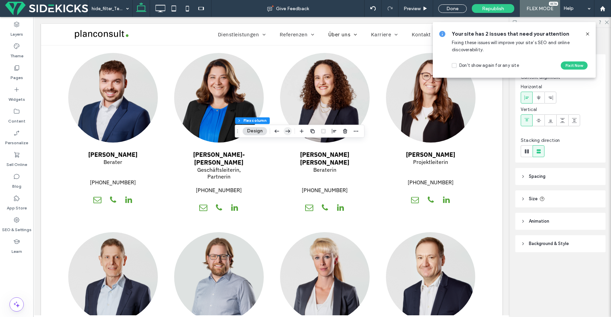
click at [288, 131] on use "button" at bounding box center [287, 131] width 5 height 3
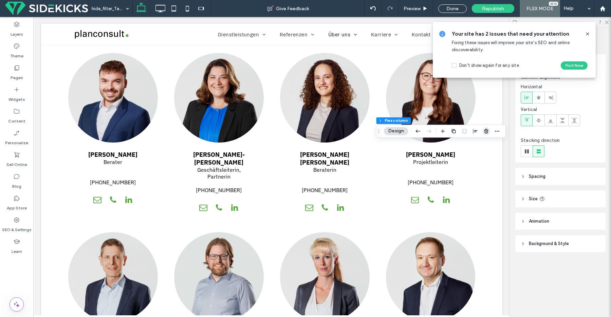
click at [488, 131] on icon "button" at bounding box center [485, 130] width 5 height 5
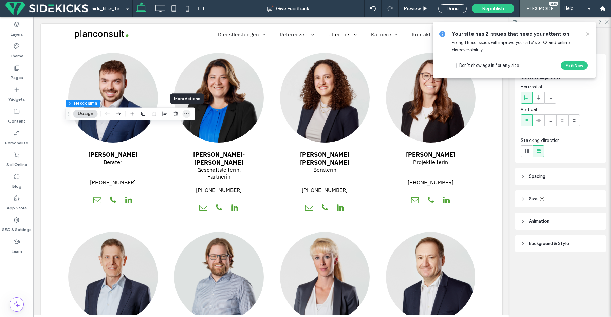
click at [190, 112] on span "button" at bounding box center [187, 114] width 8 height 8
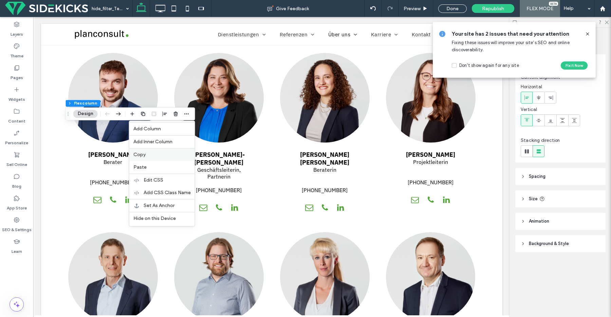
click at [146, 158] on div "Copy" at bounding box center [161, 154] width 65 height 13
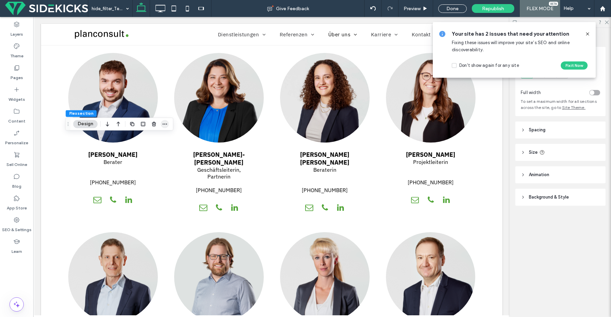
click at [167, 123] on icon "button" at bounding box center [164, 123] width 5 height 5
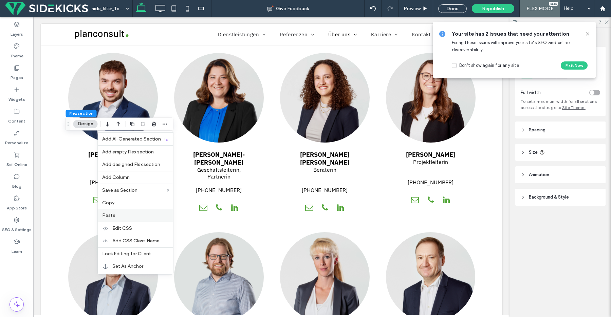
click at [115, 213] on label "Paste" at bounding box center [135, 215] width 67 height 6
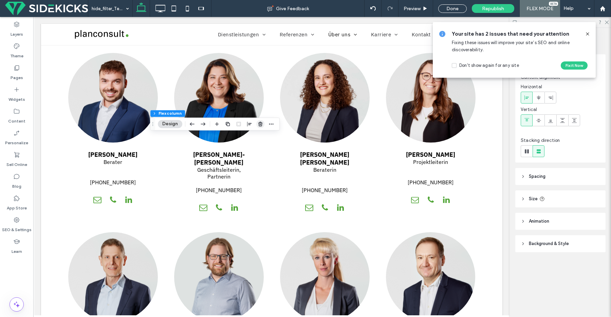
click at [261, 125] on icon "button" at bounding box center [260, 123] width 5 height 5
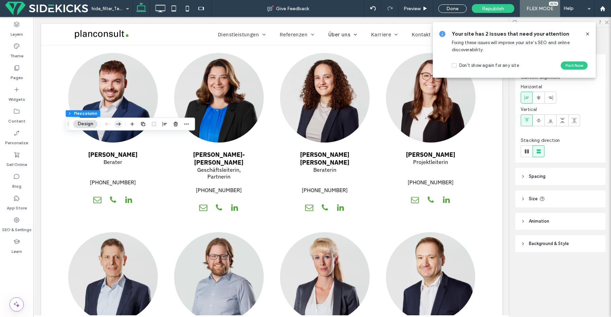
click at [116, 121] on icon "button" at bounding box center [118, 124] width 8 height 12
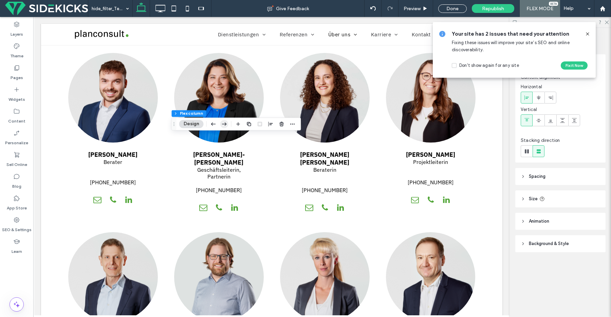
click at [220, 123] on icon "button" at bounding box center [224, 124] width 8 height 12
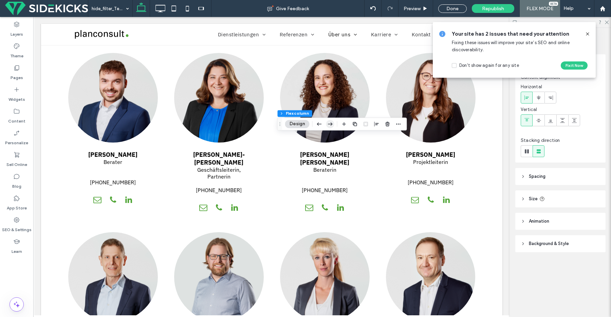
click at [329, 122] on icon "button" at bounding box center [330, 124] width 8 height 12
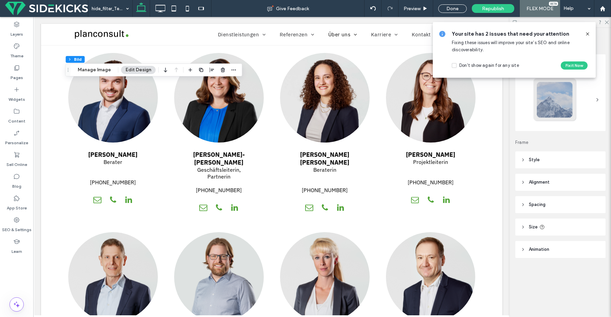
type input "**"
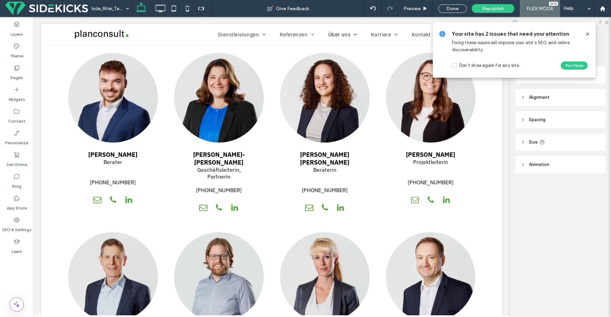
type input "**********"
type input "**"
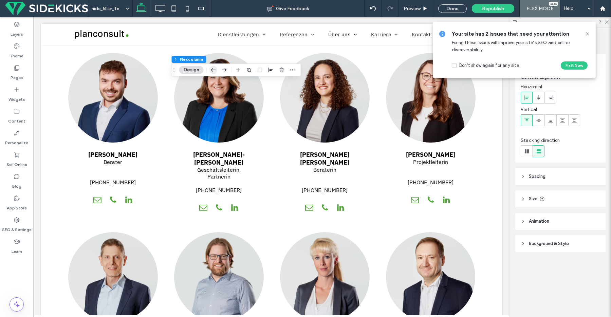
click at [212, 70] on icon "button" at bounding box center [213, 70] width 8 height 12
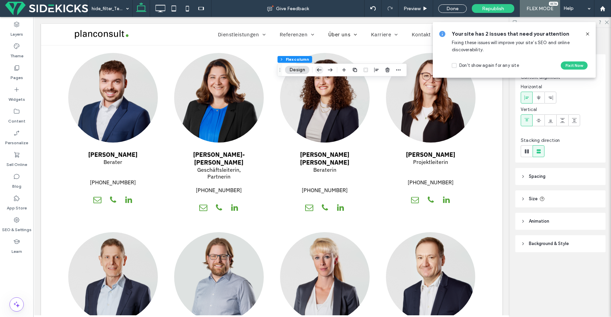
click at [318, 69] on use "button" at bounding box center [319, 69] width 5 height 3
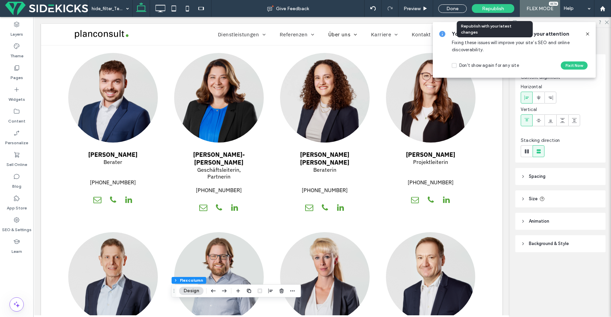
click at [494, 8] on span "Republish" at bounding box center [493, 9] width 22 height 6
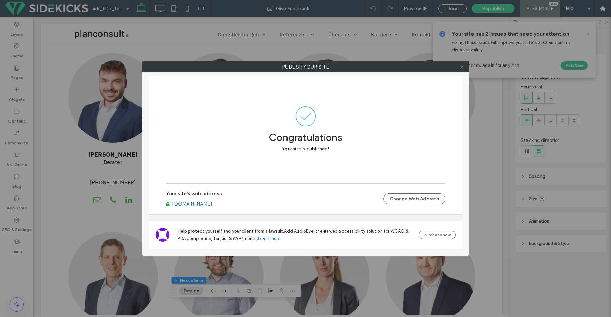
drag, startPoint x: 466, startPoint y: 68, endPoint x: 460, endPoint y: 68, distance: 6.1
click at [466, 68] on div at bounding box center [462, 67] width 10 height 10
click at [460, 68] on use at bounding box center [461, 66] width 3 height 3
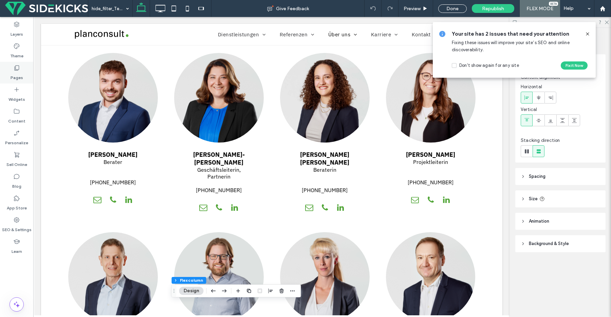
click at [17, 71] on icon at bounding box center [16, 67] width 7 height 7
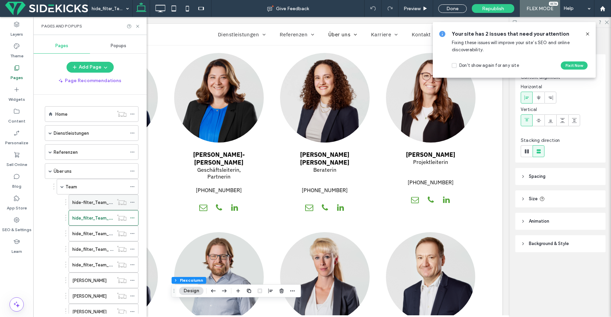
click at [132, 206] on span at bounding box center [132, 202] width 5 height 10
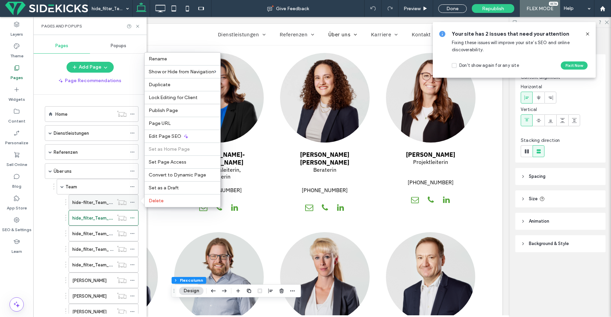
click at [133, 202] on icon at bounding box center [132, 202] width 5 height 5
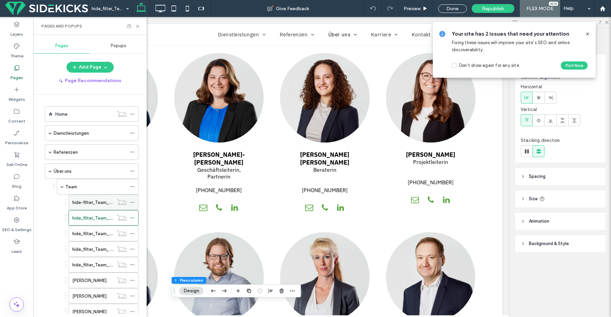
click at [133, 202] on icon at bounding box center [132, 202] width 5 height 5
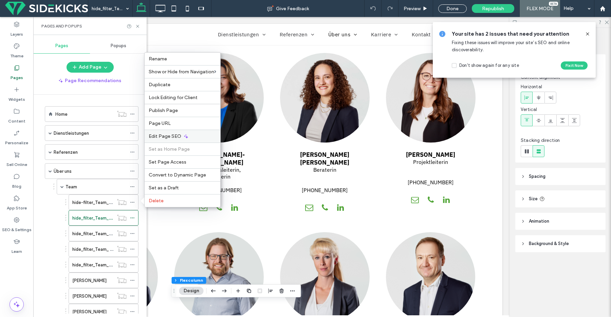
click at [169, 135] on span "Edit Page SEO" at bounding box center [165, 136] width 33 height 6
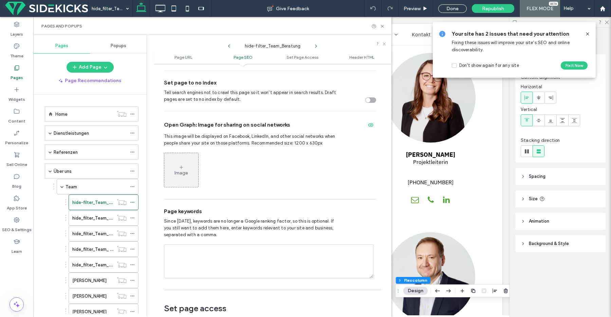
scroll to position [293, 0]
click at [367, 98] on div "toggle" at bounding box center [370, 100] width 11 height 5
click at [107, 219] on label "hide_filter_Team_Projektleitung" at bounding box center [104, 218] width 65 height 12
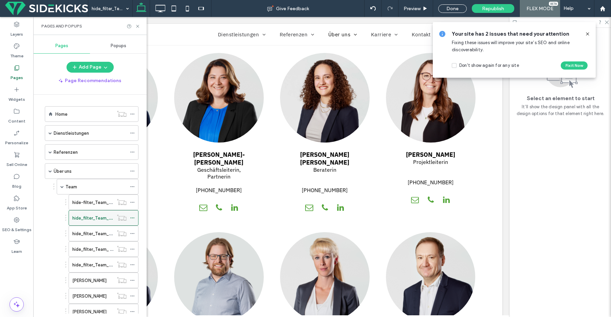
click at [129, 216] on div at bounding box center [121, 217] width 17 height 7
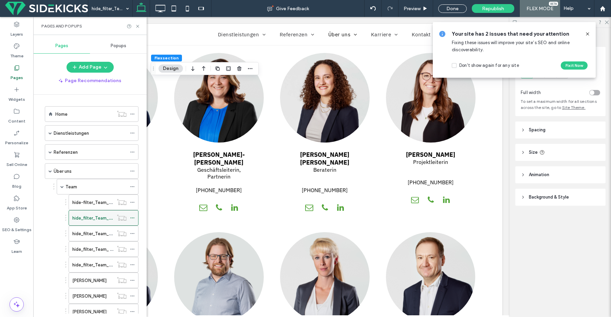
scroll to position [1, 0]
click at [131, 219] on span at bounding box center [132, 217] width 5 height 10
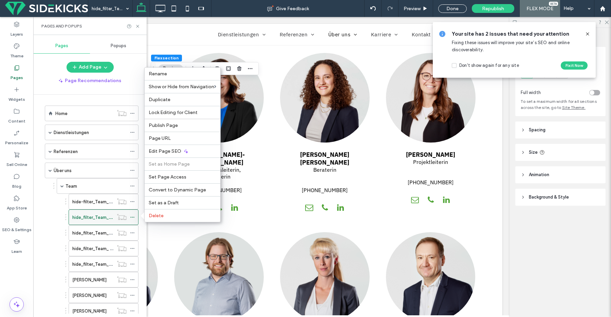
scroll to position [0, 0]
click at [164, 151] on span "Edit Page SEO" at bounding box center [165, 152] width 33 height 6
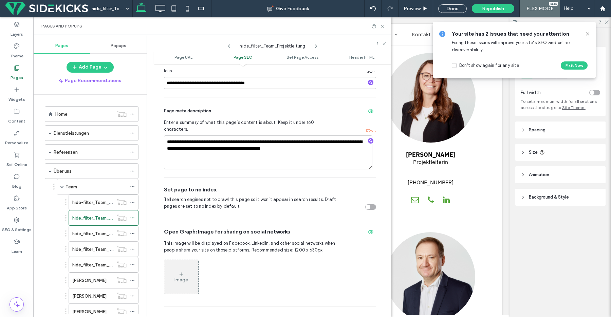
scroll to position [206, 0]
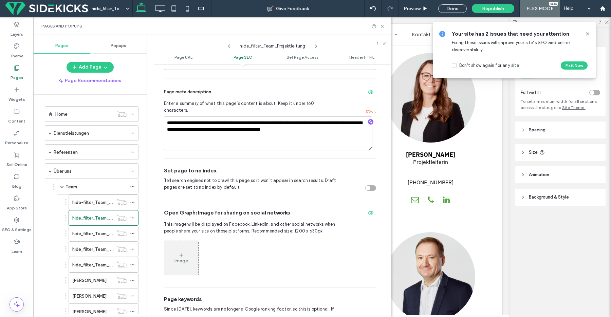
click at [367, 185] on div "toggle" at bounding box center [370, 187] width 11 height 5
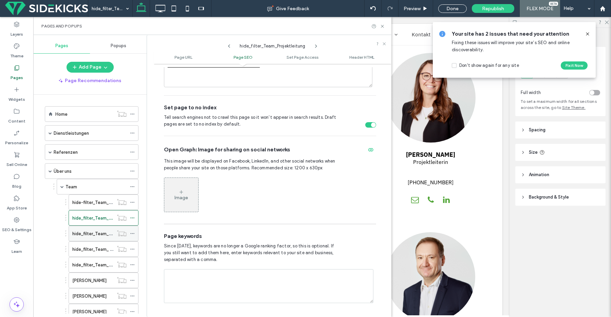
scroll to position [271, 0]
click at [98, 236] on label "hide_filter_Team_Mandatsleitung" at bounding box center [106, 234] width 69 height 12
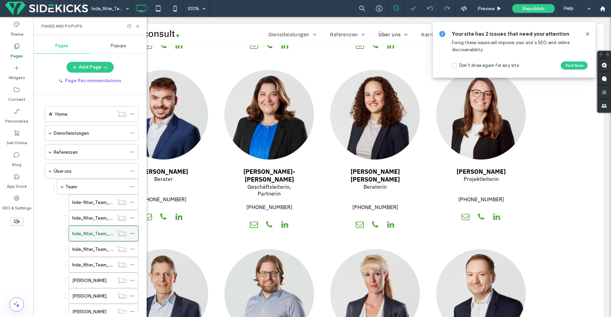
click at [134, 231] on icon at bounding box center [132, 233] width 5 height 5
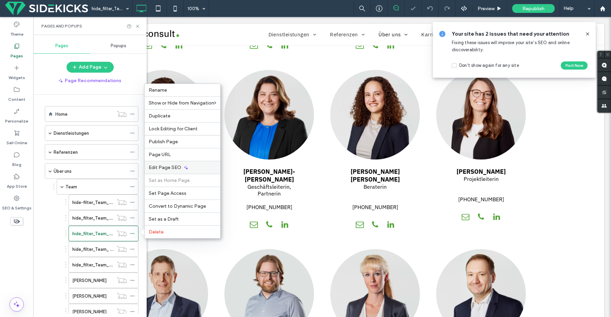
click at [166, 168] on span "Edit Page SEO" at bounding box center [165, 168] width 33 height 6
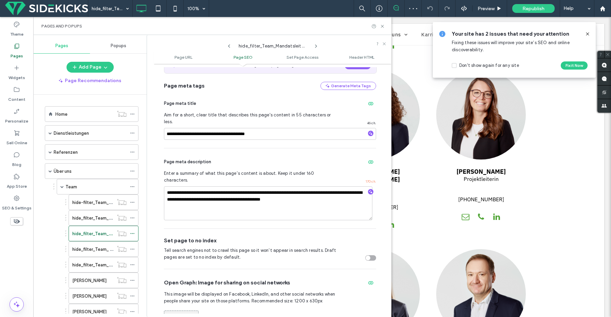
click at [366, 255] on div "toggle" at bounding box center [370, 257] width 11 height 5
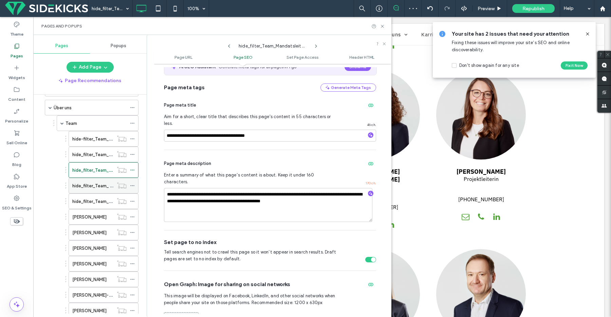
scroll to position [64, 0]
click at [87, 183] on label "hide_filter_Team_ Geschäftsleitung" at bounding box center [109, 185] width 74 height 12
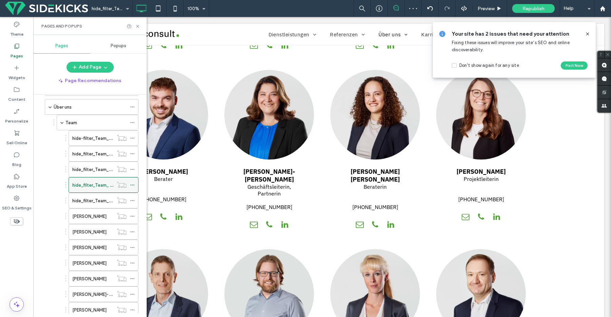
click at [132, 185] on use at bounding box center [132, 185] width 4 height 1
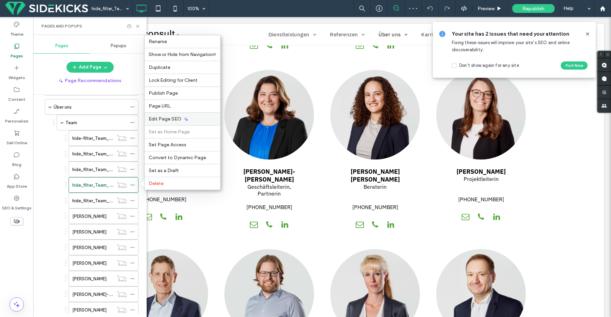
click at [178, 118] on span "Edit Page SEO" at bounding box center [165, 119] width 33 height 6
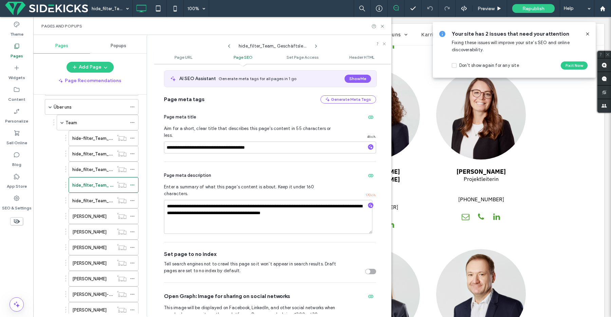
click at [369, 269] on div "toggle" at bounding box center [370, 271] width 11 height 5
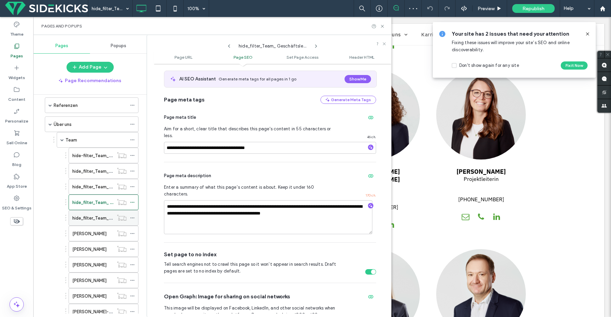
scroll to position [46, 0]
click at [88, 216] on label "hide_filter_Team_Administration" at bounding box center [105, 219] width 66 height 12
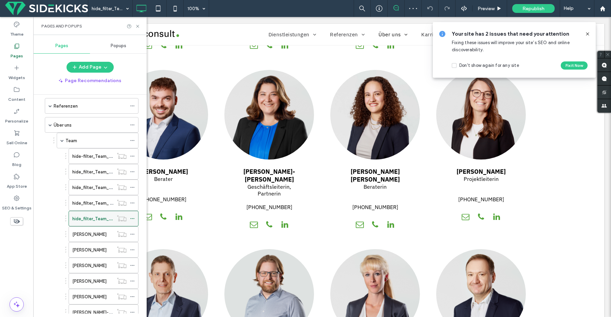
click at [134, 218] on icon at bounding box center [132, 218] width 5 height 5
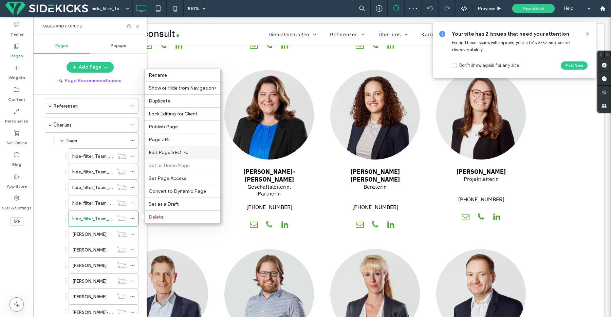
click at [166, 153] on span "Edit Page SEO" at bounding box center [165, 153] width 33 height 6
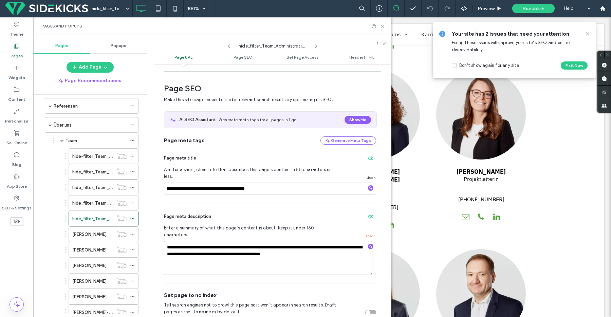
scroll to position [93, 0]
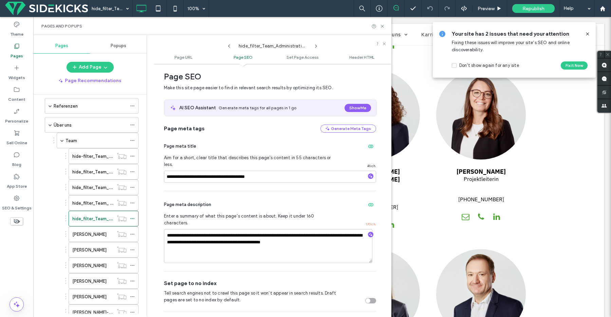
click at [365, 298] on div "toggle" at bounding box center [367, 300] width 5 height 5
click at [382, 25] on icon at bounding box center [382, 26] width 5 height 5
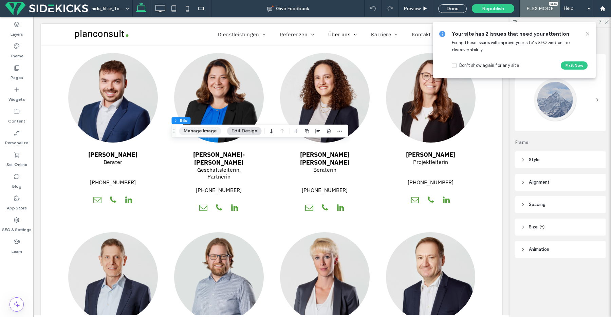
click at [200, 133] on button "Manage Image" at bounding box center [200, 131] width 42 height 8
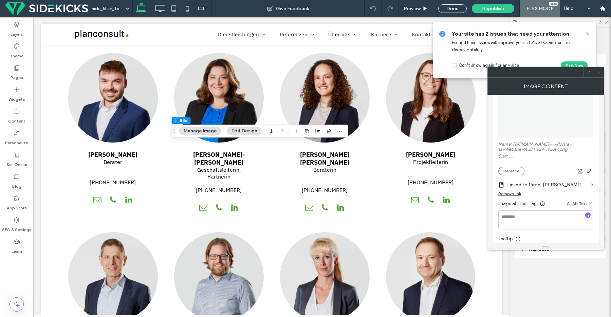
scroll to position [97, 0]
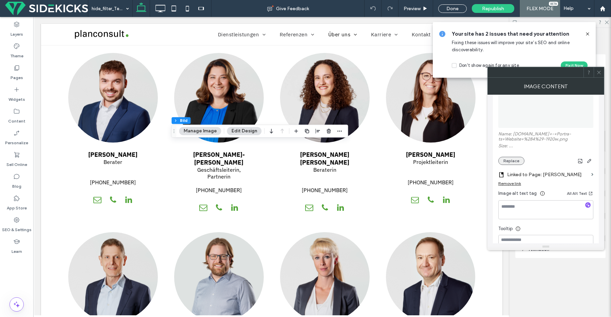
click at [504, 162] on button "Replace" at bounding box center [511, 161] width 26 height 8
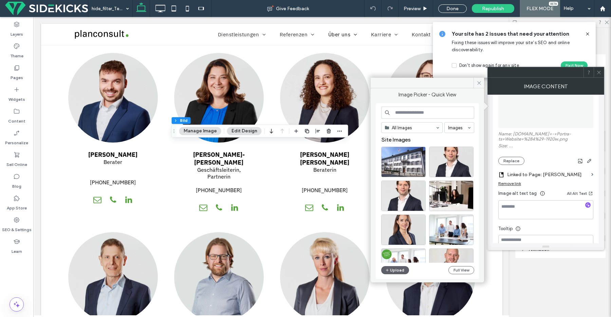
click at [434, 111] on input at bounding box center [427, 113] width 93 height 12
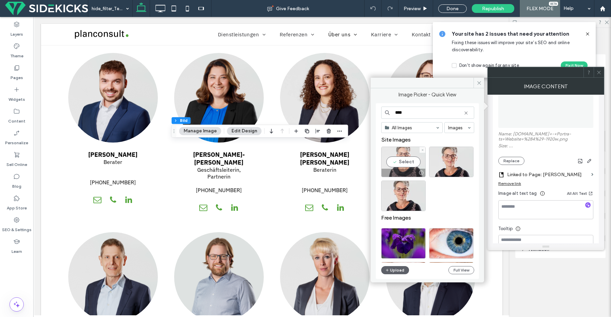
type input "****"
click at [406, 160] on div "Select" at bounding box center [403, 162] width 44 height 31
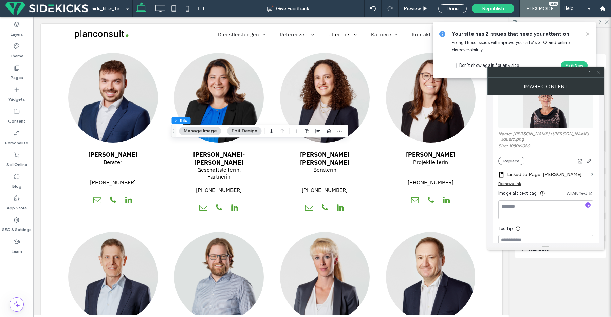
click at [599, 72] on use at bounding box center [598, 72] width 3 height 3
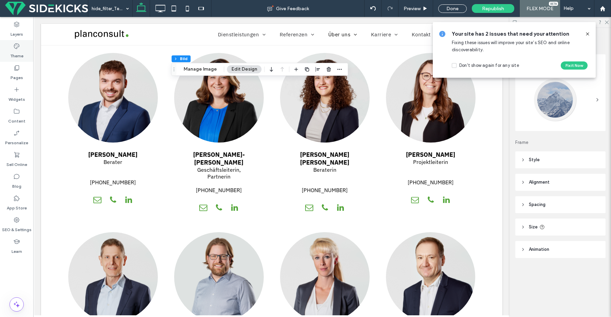
click at [14, 57] on label "Theme" at bounding box center [16, 54] width 13 height 9
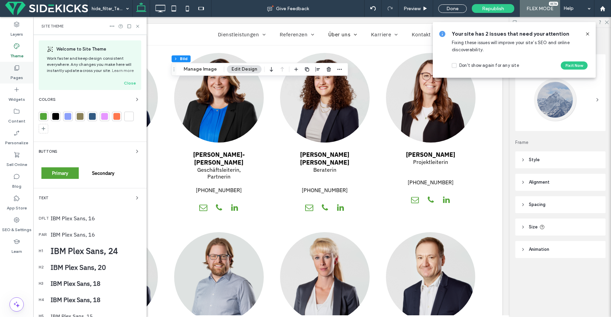
click at [17, 74] on label "Pages" at bounding box center [17, 75] width 13 height 9
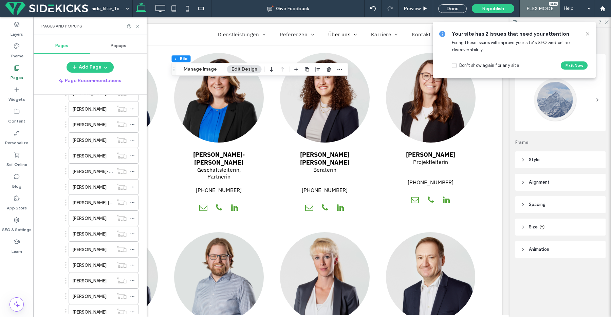
scroll to position [190, 0]
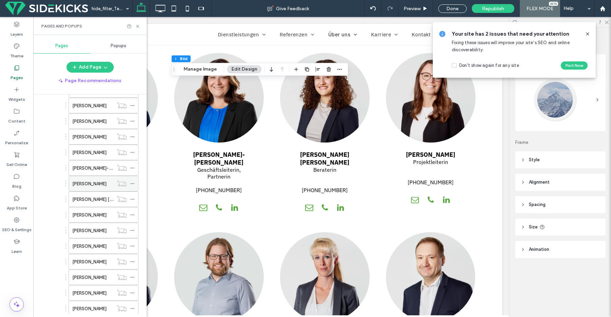
click at [89, 185] on label "[PERSON_NAME]" at bounding box center [89, 184] width 34 height 12
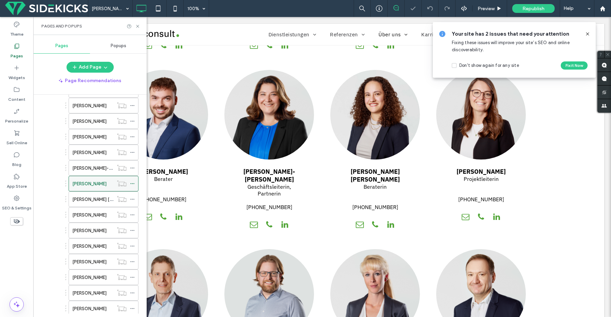
click at [132, 183] on icon at bounding box center [132, 183] width 5 height 5
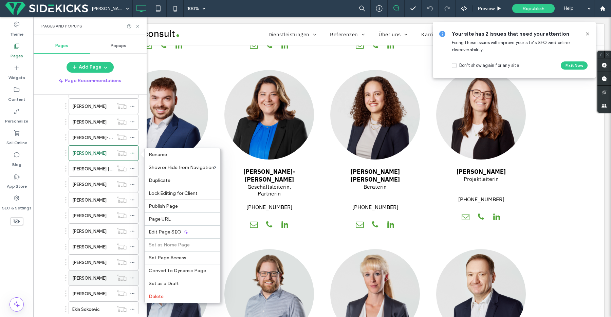
scroll to position [208, 0]
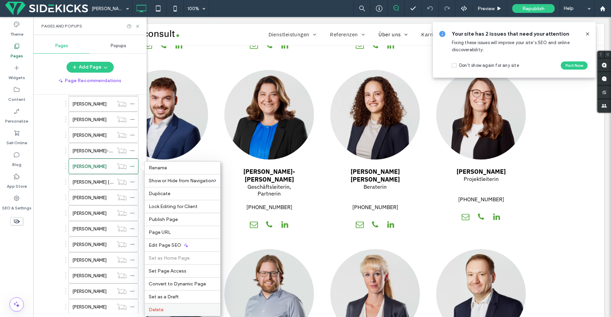
click at [186, 308] on label "Delete" at bounding box center [183, 310] width 68 height 6
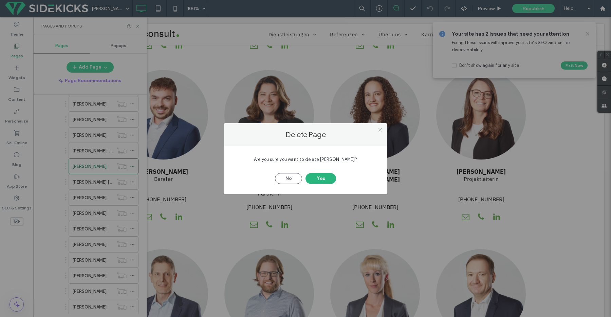
click at [327, 179] on button "Yes" at bounding box center [320, 178] width 31 height 11
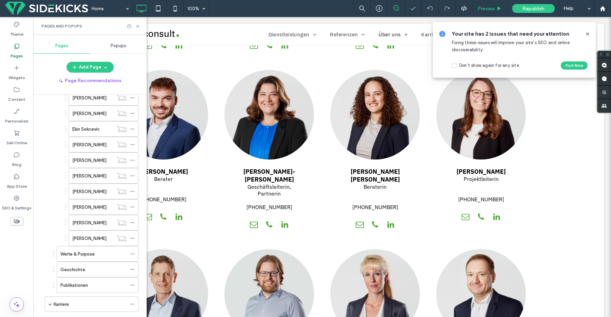
scroll to position [388, 0]
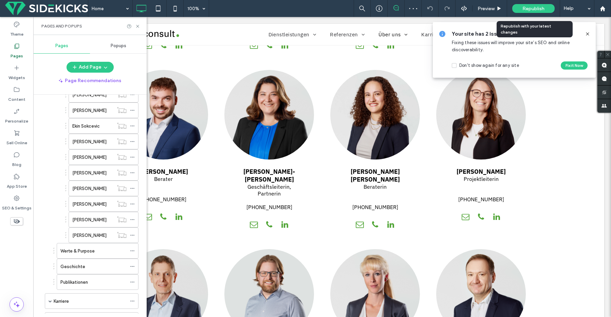
click at [536, 9] on span "Republish" at bounding box center [533, 9] width 22 height 6
